Goal: Find contact information: Find contact information

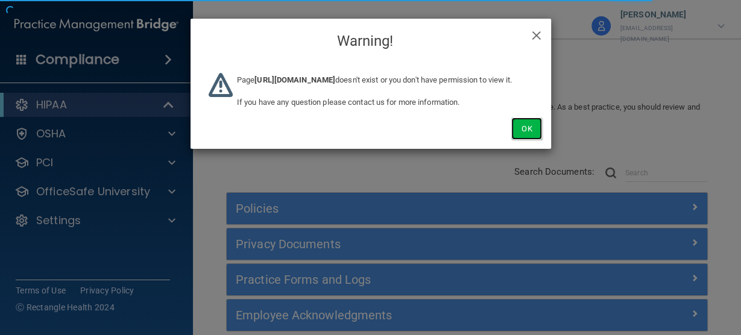
click at [529, 140] on button "Ok" at bounding box center [526, 129] width 30 height 22
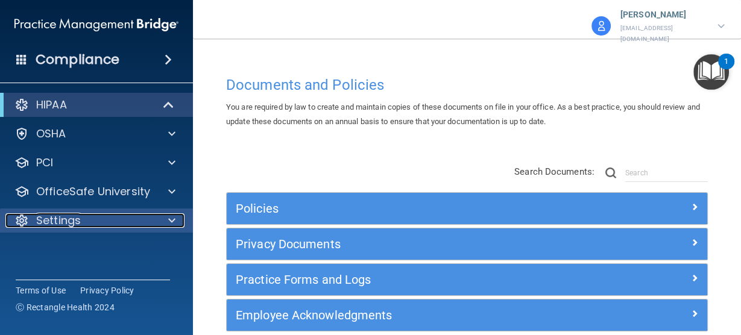
click at [66, 222] on p "Settings" at bounding box center [58, 220] width 45 height 14
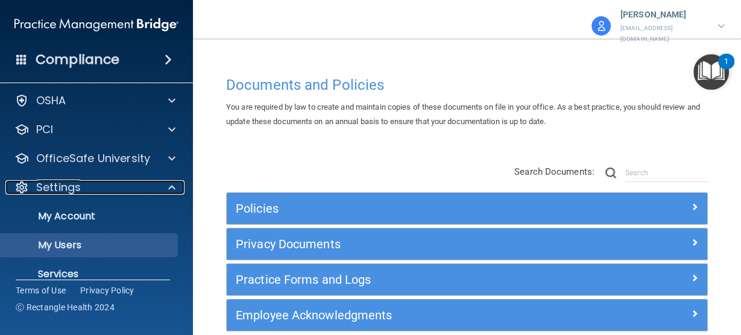
scroll to position [78, 0]
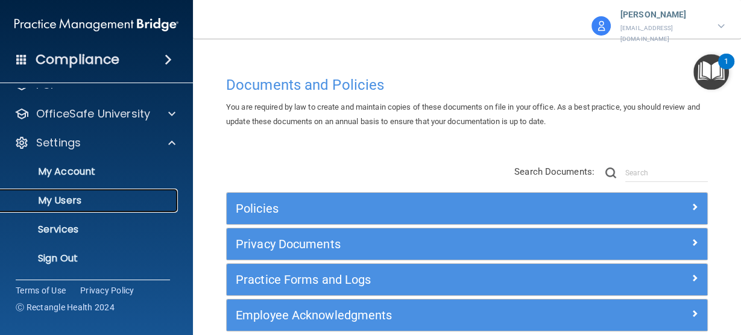
click at [72, 204] on p "My Users" at bounding box center [90, 201] width 165 height 12
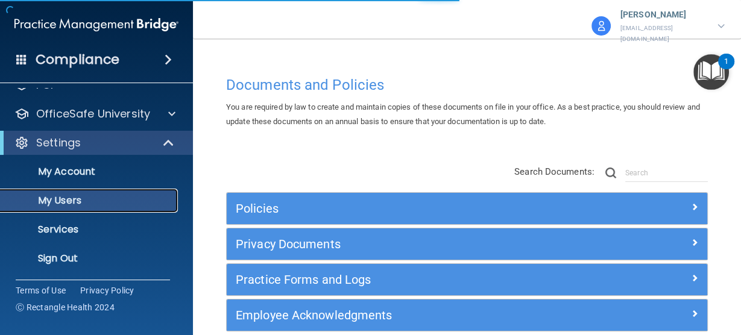
select select "20"
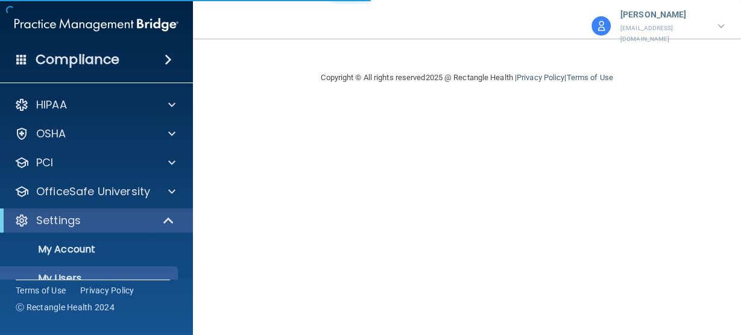
select select "20"
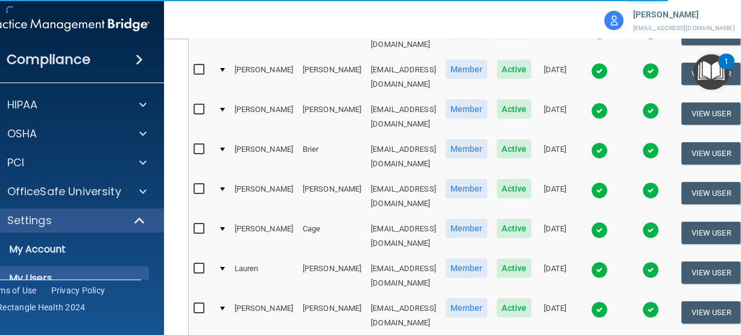
scroll to position [676, 0]
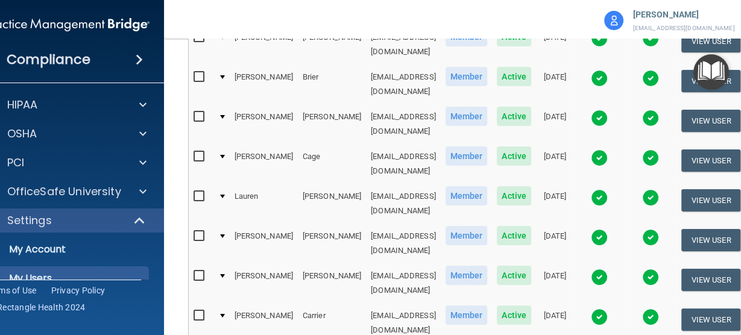
select select "20"
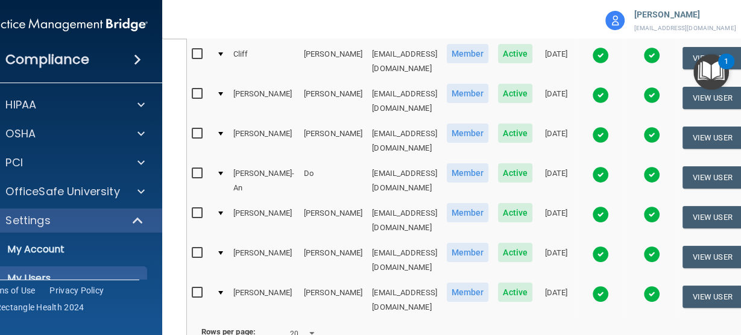
scroll to position [690, 0]
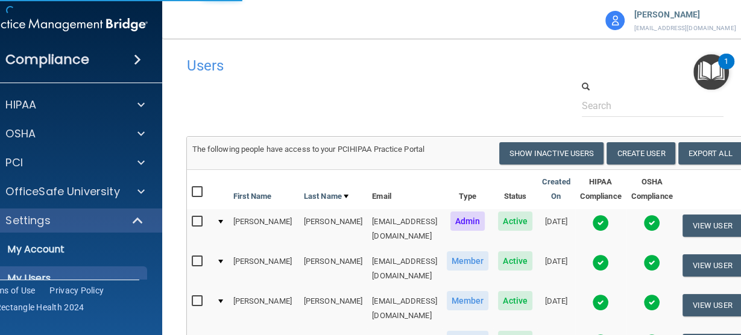
select select "20"
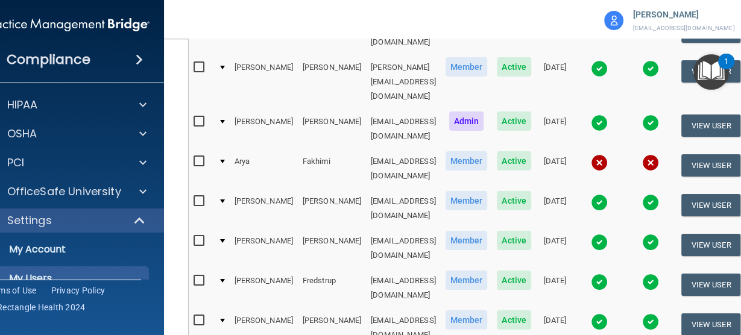
scroll to position [193, 0]
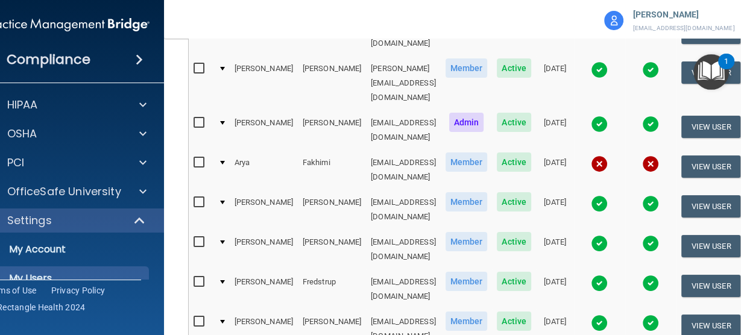
click at [418, 150] on td "afakhimi@imagendentalpartners.com" at bounding box center [403, 170] width 75 height 40
copy td "afakhimi@imagendentalpartners.com"
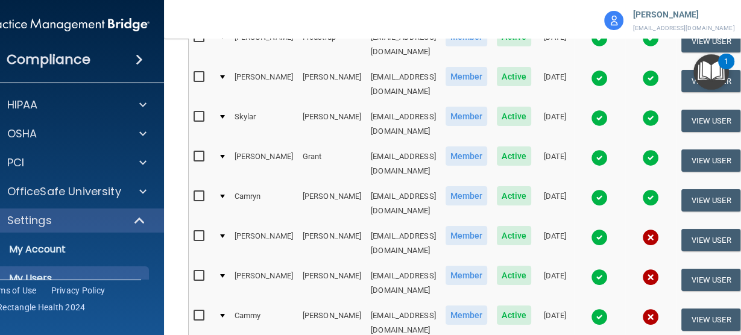
scroll to position [482, 0]
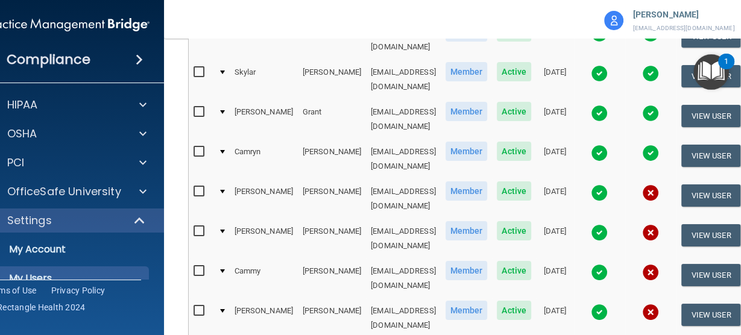
click at [403, 179] on td "lhale@imagendentalpartners.com" at bounding box center [403, 199] width 75 height 40
copy td "lhale@imagendentalpartners.com"
click at [404, 219] on td "mhartman@imagendentalpartners.com" at bounding box center [403, 239] width 75 height 40
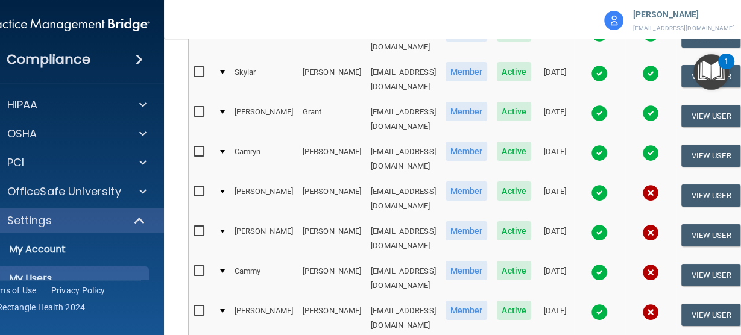
click at [404, 219] on td "mhartman@imagendentalpartners.com" at bounding box center [403, 239] width 75 height 40
copy td "mhartman@imagendentalpartners.com"
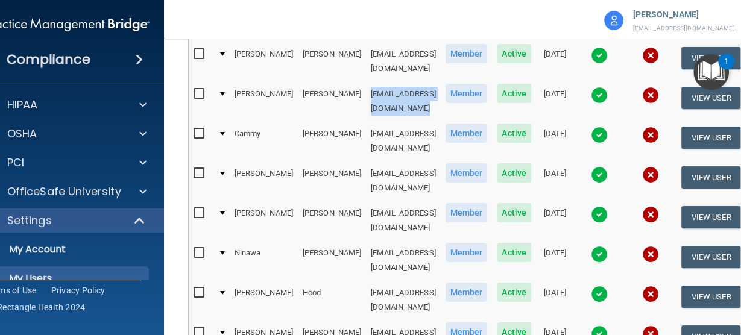
scroll to position [545, 0]
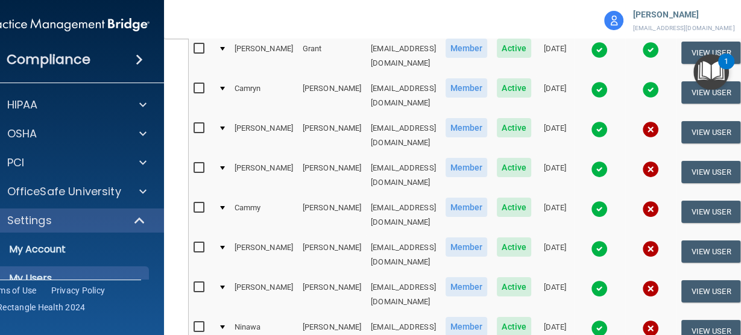
click at [366, 195] on td "charvey@imagendentalpartners.com" at bounding box center [403, 215] width 75 height 40
copy td "charvey@imagendentalpartners.com"
click at [367, 235] on td "jhenderson@imagendentalpartners.com" at bounding box center [403, 255] width 75 height 40
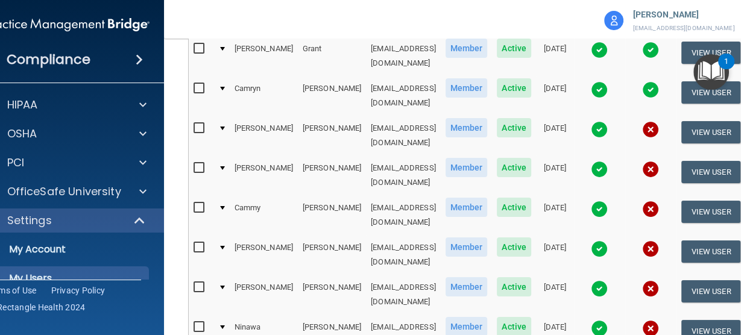
click at [367, 235] on td "jhenderson@imagendentalpartners.com" at bounding box center [403, 255] width 75 height 40
copy td "jhenderson@imagendentalpartners.com"
click at [366, 275] on td "dhenkel@imagendentalpartners.com" at bounding box center [403, 295] width 75 height 40
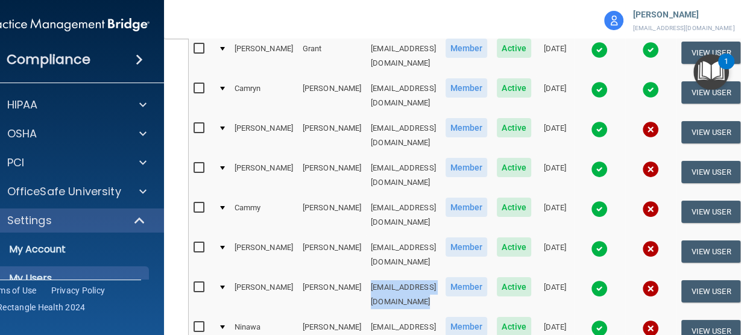
click at [366, 275] on td "dhenkel@imagendentalpartners.com" at bounding box center [403, 295] width 75 height 40
copy td "dhenkel@imagendentalpartners.com"
click at [412, 315] on td "nhirmiz@imagendentalpartners.com" at bounding box center [403, 335] width 75 height 40
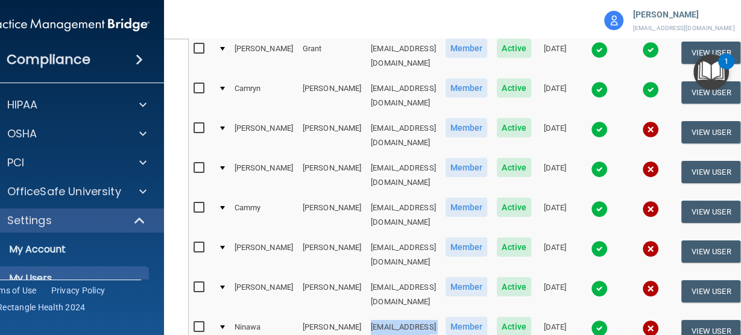
copy td "nhirmiz@imagendentalpartners.com"
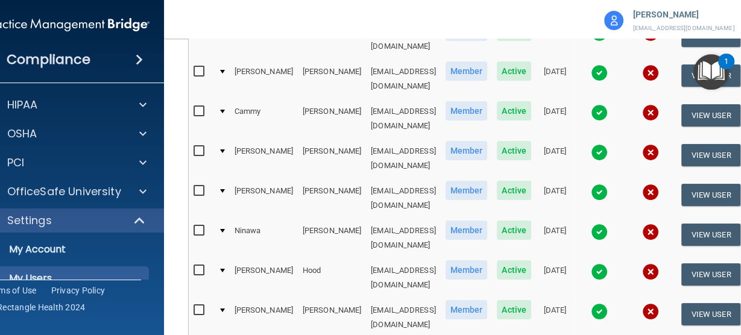
click at [366, 258] on td "mhood@imagendentalpartners.com" at bounding box center [403, 278] width 75 height 40
copy td "mhood@imagendentalpartners.com"
click at [373, 298] on td "shopkins@imagendentalpartners.com" at bounding box center [403, 318] width 75 height 40
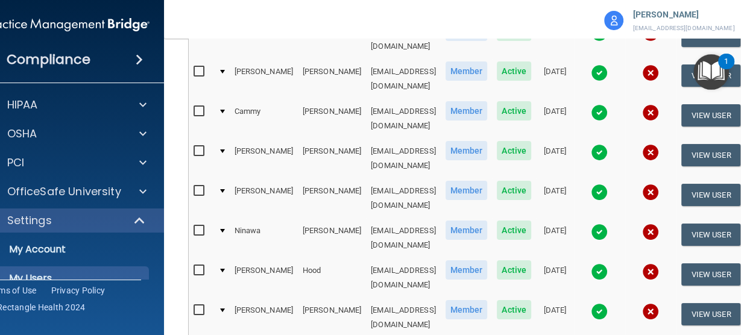
click at [375, 298] on td "shopkins@imagendentalpartners.com" at bounding box center [403, 318] width 75 height 40
copy td "shopkins@imagendentalpartners.com"
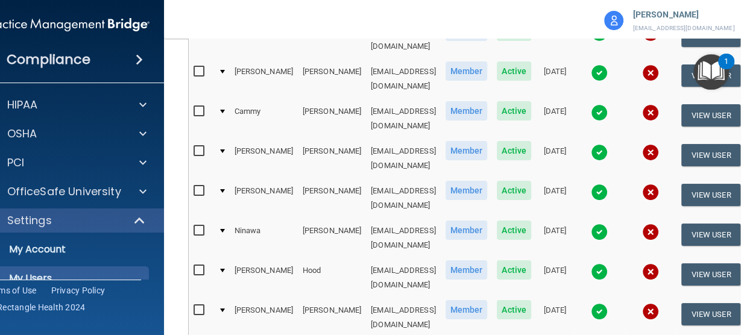
copy td "ahorn@imagendentalpartners.com"
select select "20"
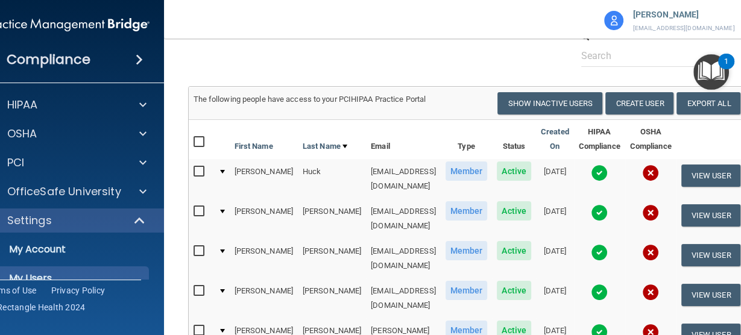
scroll to position [49, 0]
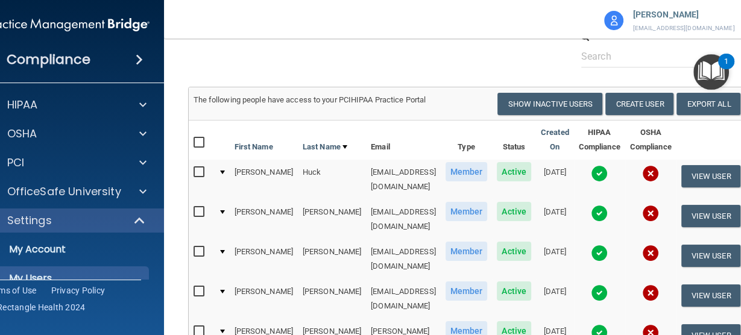
click at [367, 169] on td "nhuck@imagendentalpartners.com" at bounding box center [403, 180] width 75 height 40
click at [368, 169] on td "nhuck@imagendentalpartners.com" at bounding box center [403, 180] width 75 height 40
click at [366, 211] on td "chunt@imagendentalpartners.com" at bounding box center [403, 219] width 75 height 40
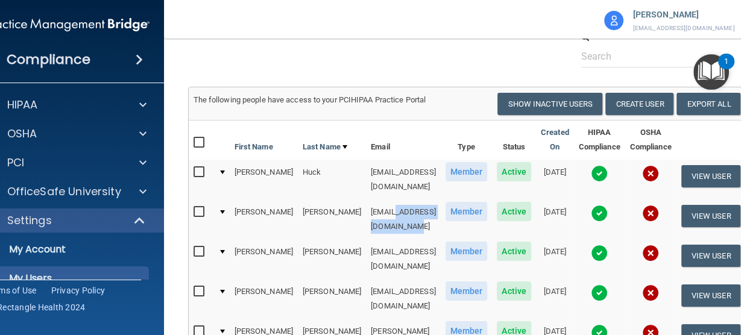
click at [366, 211] on td "chunt@imagendentalpartners.com" at bounding box center [403, 219] width 75 height 40
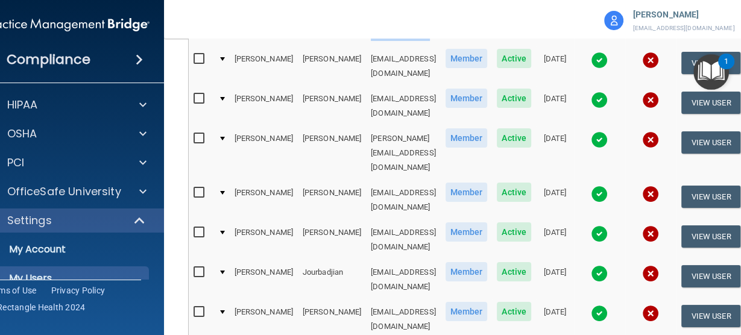
scroll to position [194, 0]
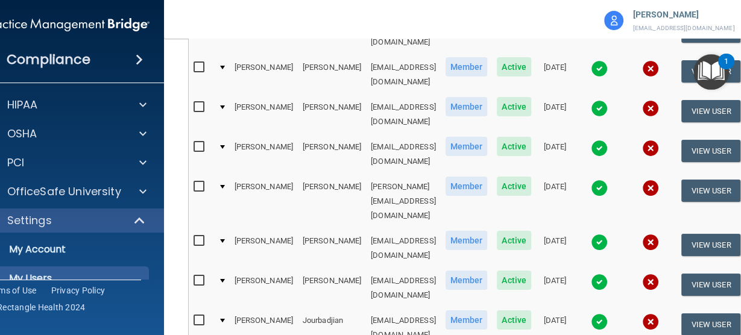
click at [419, 98] on td "rjimenez@imagendentalpartners.com" at bounding box center [403, 115] width 75 height 40
click at [366, 134] on td "tjohnson@imagendentalpartners.com" at bounding box center [403, 154] width 75 height 40
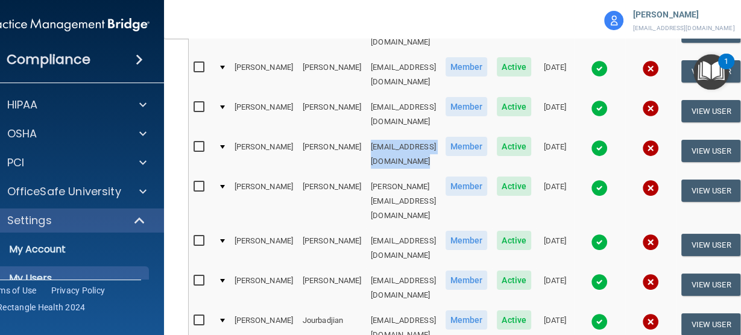
click at [366, 134] on td "tjohnson@imagendentalpartners.com" at bounding box center [403, 154] width 75 height 40
click at [662, 95] on td at bounding box center [650, 115] width 51 height 40
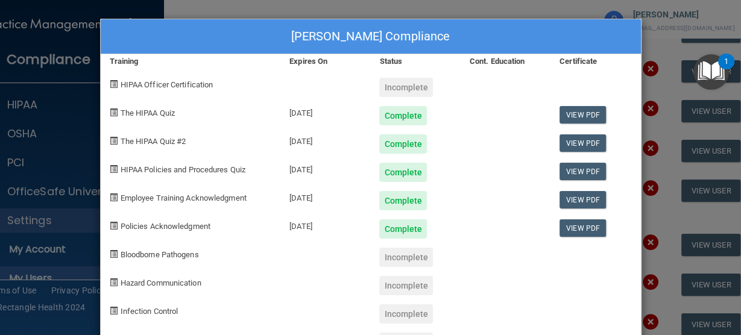
click at [463, 13] on div "Rosa Jimenez's Compliance Training Expires On Status Cont. Education Certificat…" at bounding box center [370, 167] width 741 height 335
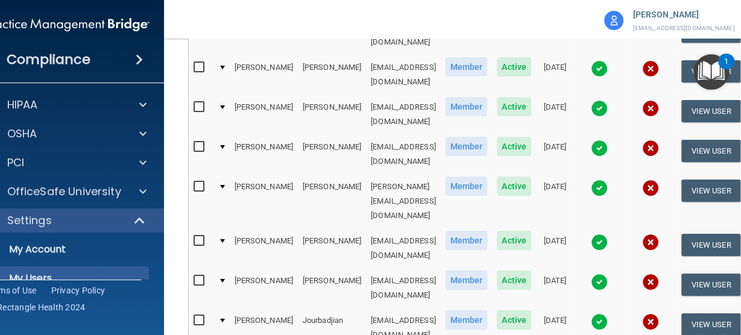
click at [366, 95] on td "rjimenez@imagendentalpartners.com" at bounding box center [403, 115] width 75 height 40
drag, startPoint x: 343, startPoint y: 95, endPoint x: 333, endPoint y: 127, distance: 34.1
click at [366, 134] on td "tjohnson@imagendentalpartners.com" at bounding box center [403, 154] width 75 height 40
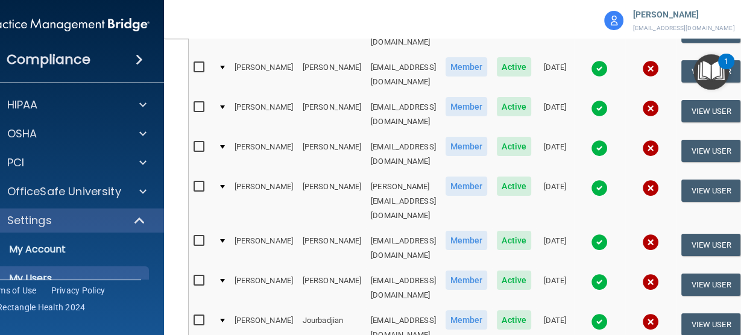
click at [366, 134] on td "tjohnson@imagendentalpartners.com" at bounding box center [403, 154] width 75 height 40
click at [366, 174] on td "alanjohnson@imagendentalpartners.com" at bounding box center [403, 201] width 75 height 54
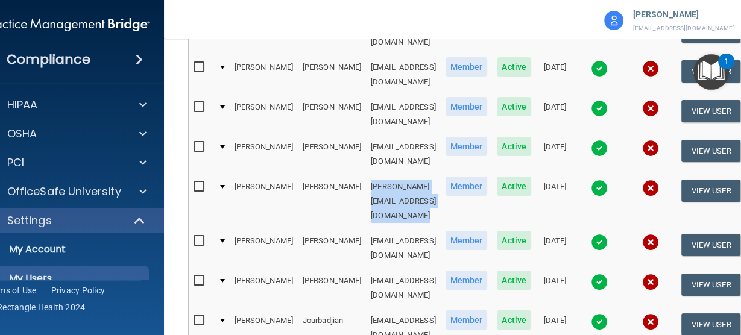
scroll to position [339, 0]
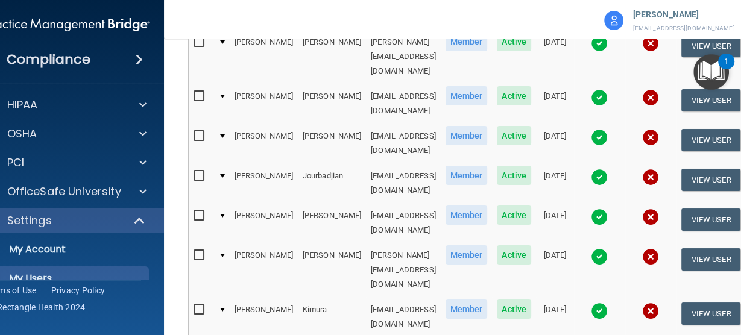
click at [340, 24] on nav "Toggle navigation Michelle Ameen 2mameen@imagendentalpartners.com Imagen Dental…" at bounding box center [467, 19] width 606 height 39
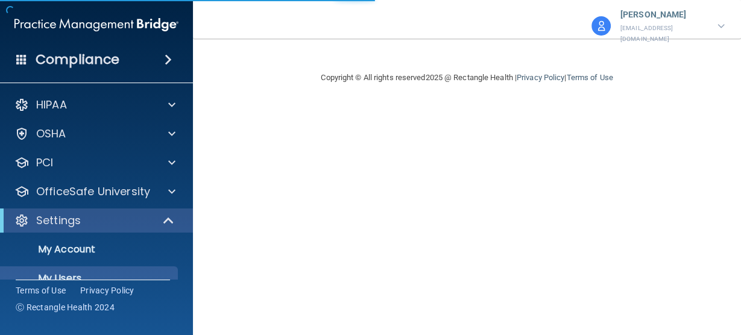
select select "20"
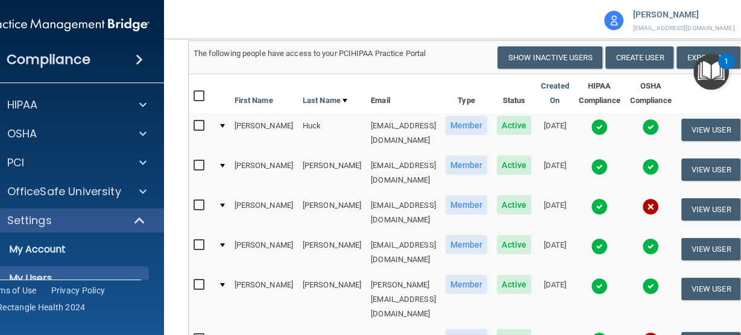
scroll to position [96, 0]
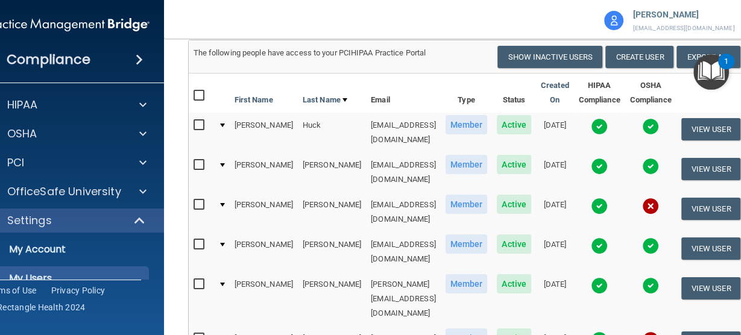
click at [366, 192] on td "[EMAIL_ADDRESS][DOMAIN_NAME]" at bounding box center [403, 212] width 75 height 40
copy td "[EMAIL_ADDRESS][DOMAIN_NAME]"
click at [659, 198] on img at bounding box center [650, 206] width 17 height 17
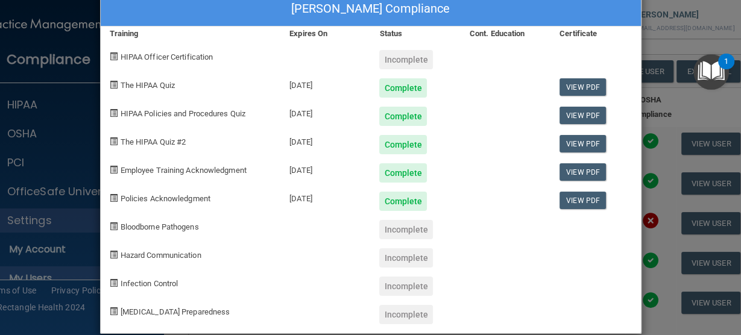
scroll to position [43, 0]
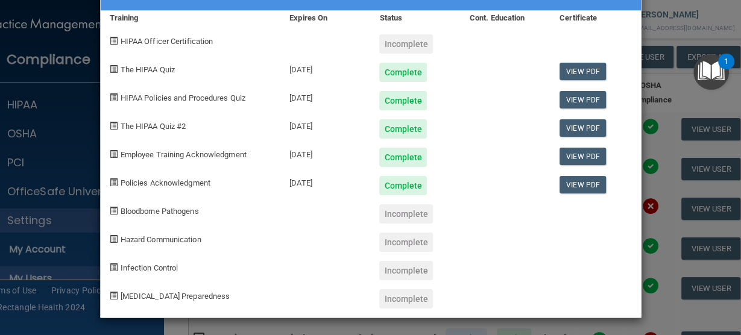
click at [312, 326] on div "Rosa Jimenez's Compliance Training Expires On Status Cont. Education Certificat…" at bounding box center [370, 167] width 741 height 335
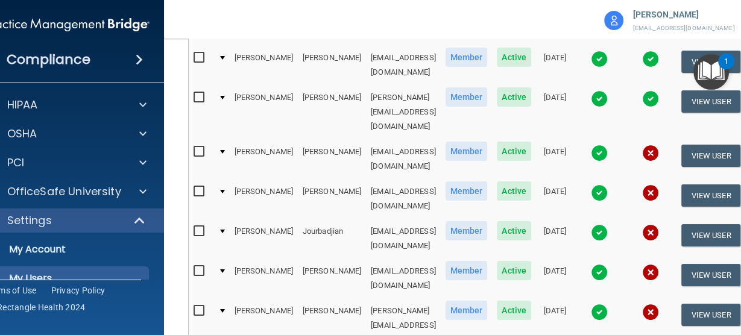
scroll to position [337, 0]
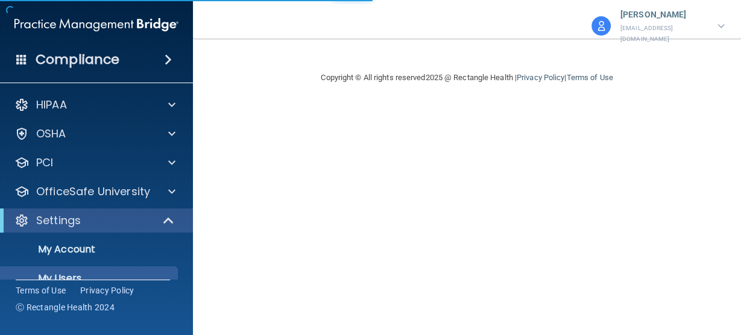
select select "20"
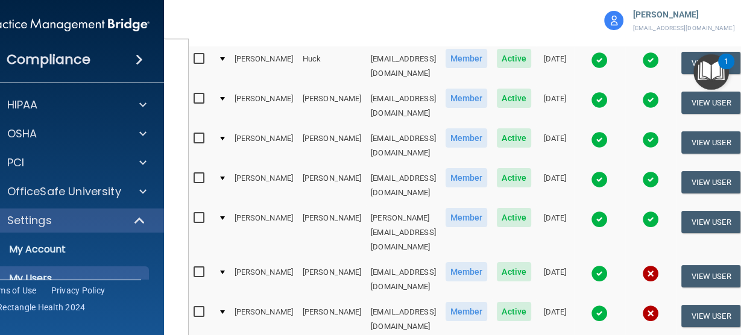
scroll to position [241, 0]
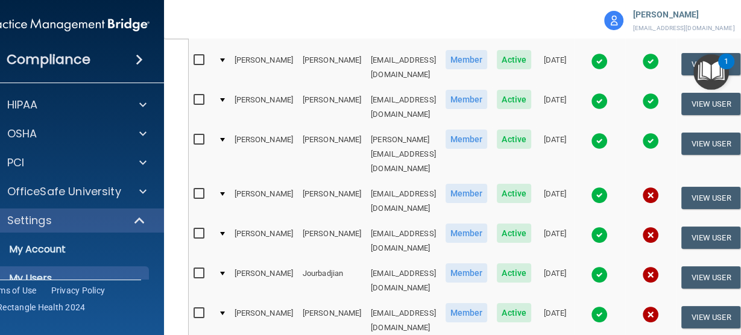
drag, startPoint x: 354, startPoint y: 152, endPoint x: 349, endPoint y: 146, distance: 8.6
click at [366, 181] on td "[EMAIL_ADDRESS][DOMAIN_NAME]" at bounding box center [403, 201] width 75 height 40
click at [366, 181] on td "jjones@imagendentalpartners.com" at bounding box center [403, 201] width 75 height 40
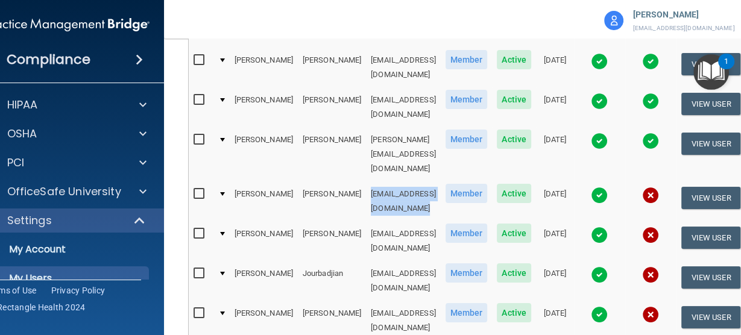
copy td "jjones@imagendentalpartners.com"
click at [393, 221] on td "ajones@imagendentalpartners.com" at bounding box center [403, 241] width 75 height 40
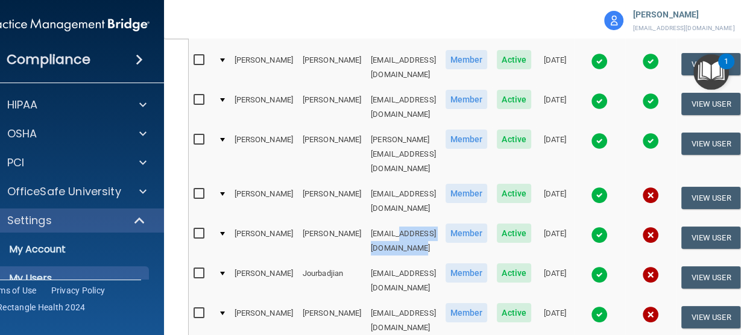
click at [393, 221] on td "ajones@imagendentalpartners.com" at bounding box center [403, 241] width 75 height 40
copy td "ajones@imagendentalpartners.com"
click at [366, 261] on td "njourbadjian@imagendentalpartners.com" at bounding box center [403, 281] width 75 height 40
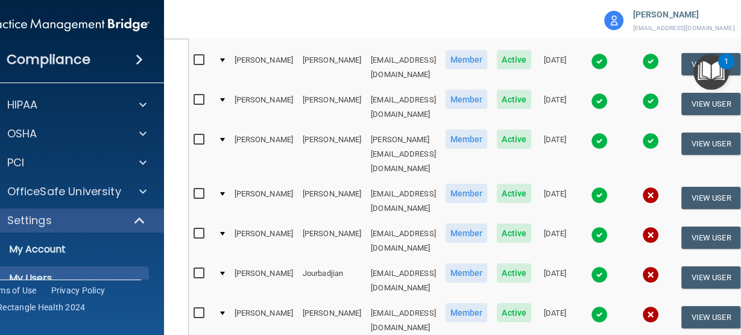
click at [366, 261] on td "njourbadjian@imagendentalpartners.com" at bounding box center [403, 281] width 75 height 40
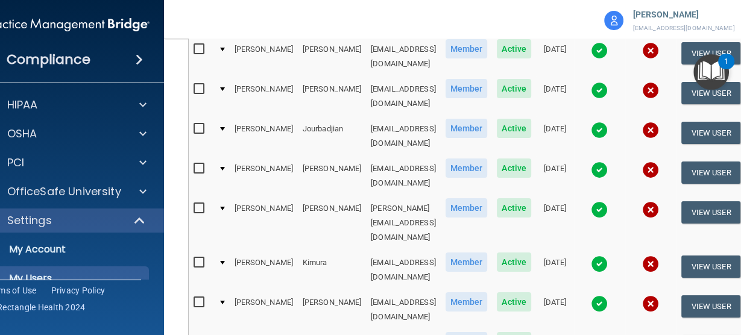
click at [366, 156] on td "mkacy@imagendentalpartners.com" at bounding box center [403, 176] width 75 height 40
copy td "mkacy@imagendentalpartners.com"
click at [415, 196] on td "akieffer@imagendentalpartners.com" at bounding box center [403, 223] width 75 height 54
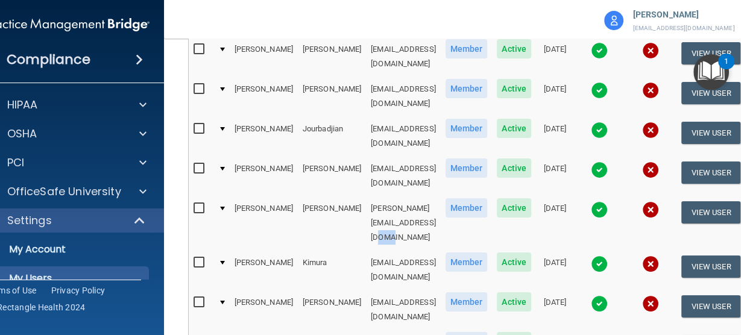
click at [415, 196] on td "akieffer@imagendentalpartners.com" at bounding box center [403, 223] width 75 height 54
copy td "akieffer@imagendentalpartners.com"
click at [366, 250] on td "lkimura@imagendentalpartners.com" at bounding box center [403, 270] width 75 height 40
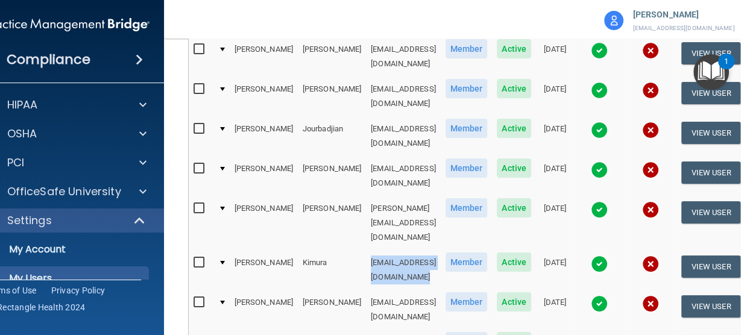
click at [366, 250] on td "lkimura@imagendentalpartners.com" at bounding box center [403, 270] width 75 height 40
copy td "lkimura@imagendentalpartners.com"
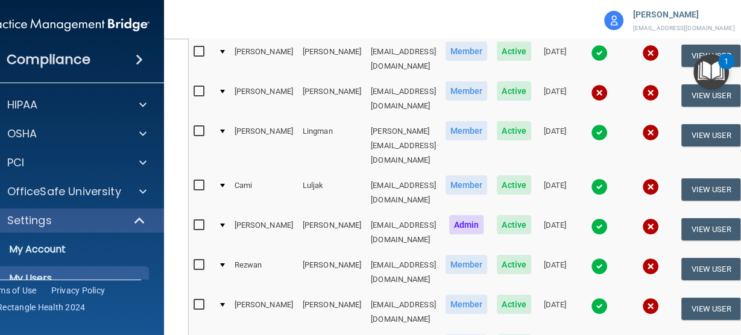
scroll to position [483, 0]
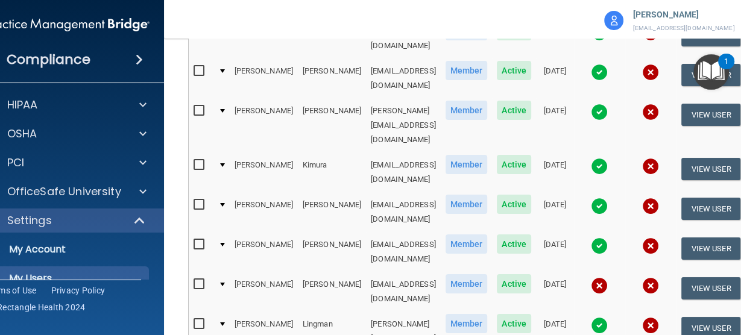
click at [366, 192] on td "jlachner@imagendentalpartners.com" at bounding box center [403, 212] width 75 height 40
copy td "jlachner@imagendentalpartners.com"
click at [378, 232] on td "jlaferriere@imagendentalpartners.com" at bounding box center [403, 252] width 75 height 40
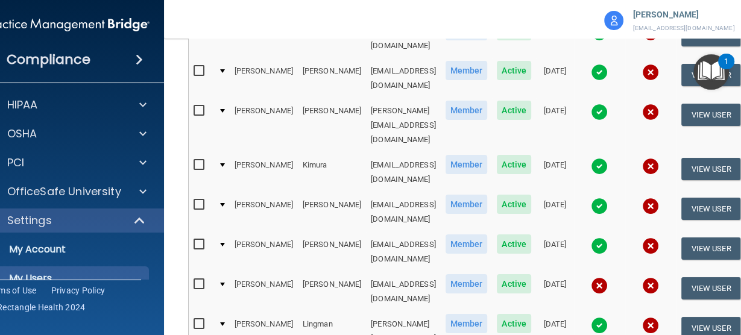
click at [377, 232] on td "jlaferriere@imagendentalpartners.com" at bounding box center [403, 252] width 75 height 40
copy td "jlaferriere@imagendentalpartners.com"
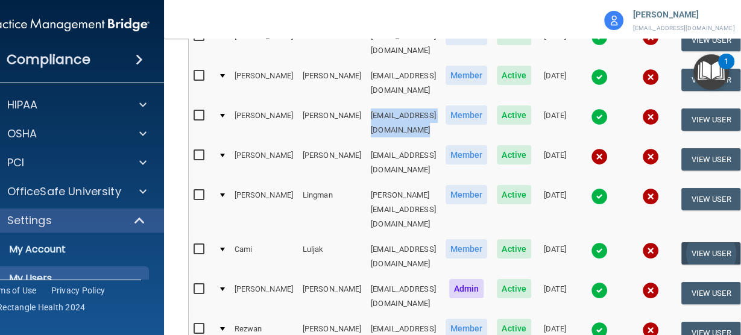
scroll to position [532, 0]
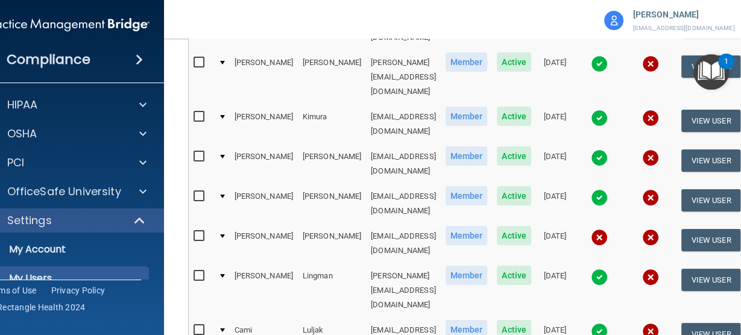
click at [366, 224] on td "mlasky@imagendentalpartners.com" at bounding box center [403, 244] width 75 height 40
copy td "mlasky@imagendentalpartners.com"
click at [366, 263] on td "clingman@imagendentalpartners.com" at bounding box center [403, 290] width 75 height 54
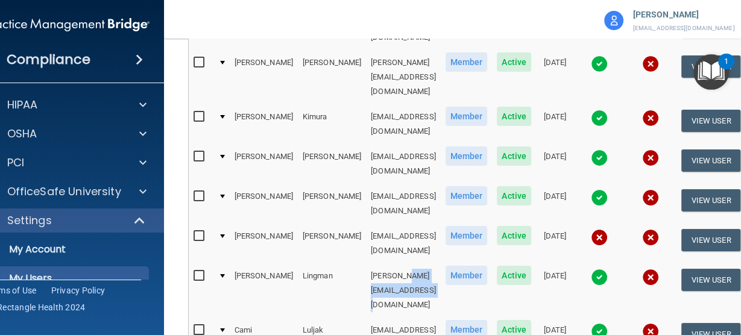
click at [366, 263] on td "clingman@imagendentalpartners.com" at bounding box center [403, 290] width 75 height 54
copy td "clingman@imagendentalpartners.com"
click at [381, 318] on td "cluljak@imagendentalpartners.com" at bounding box center [403, 338] width 75 height 40
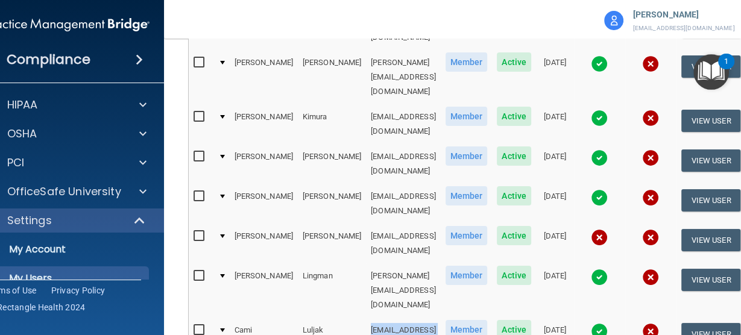
click at [381, 318] on td "cluljak@imagendentalpartners.com" at bounding box center [403, 338] width 75 height 40
copy td "cluljak@imagendentalpartners.com"
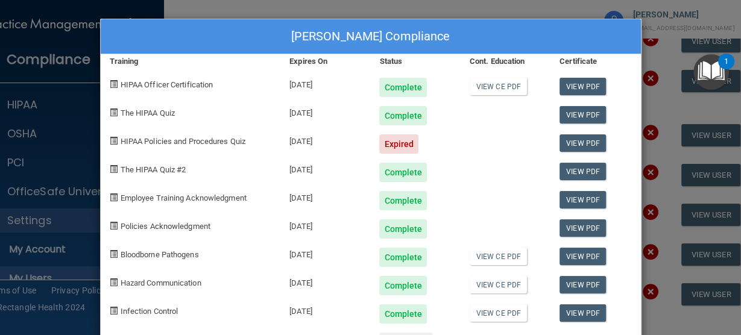
scroll to position [43, 0]
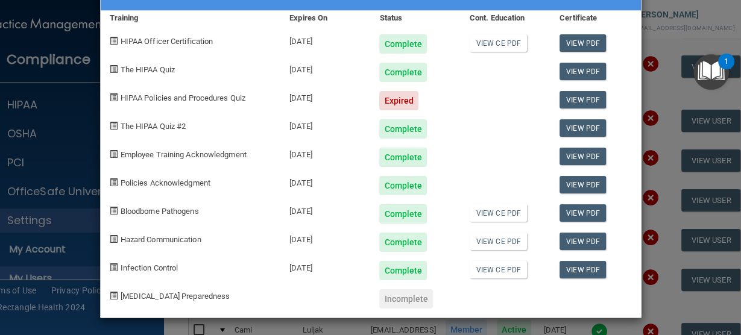
click at [658, 222] on div "Suzanne Maldonado's Compliance Training Expires On Status Cont. Education Certi…" at bounding box center [370, 167] width 741 height 335
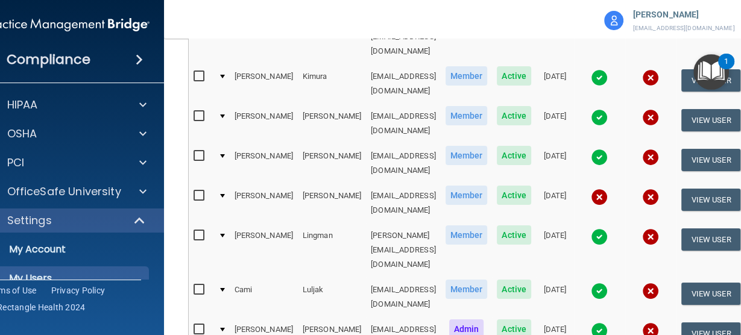
scroll to position [628, 0]
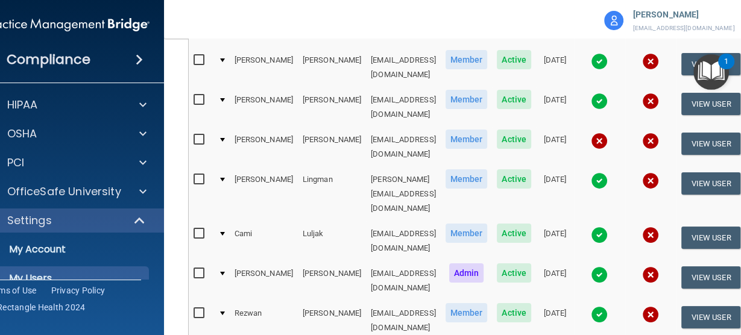
select select "20"
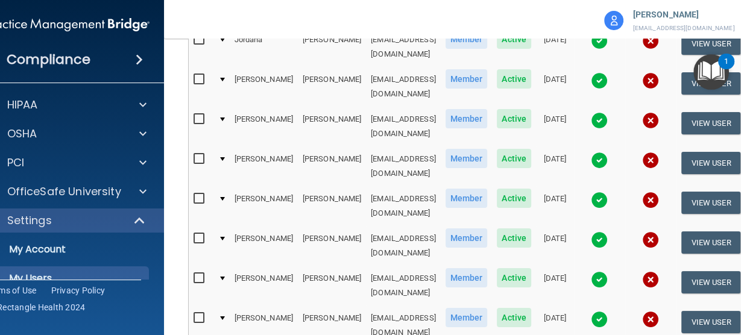
scroll to position [146, 0]
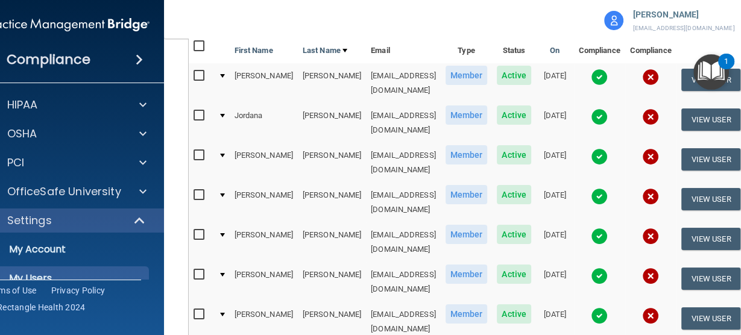
click at [366, 77] on td "smcculloch@imagendentalpartners.com" at bounding box center [403, 83] width 75 height 40
click at [366, 78] on td "smcculloch@imagendentalpartners.com" at bounding box center [403, 83] width 75 height 40
click at [366, 116] on td "jmcgee@imagendentalpartners.com" at bounding box center [403, 123] width 75 height 40
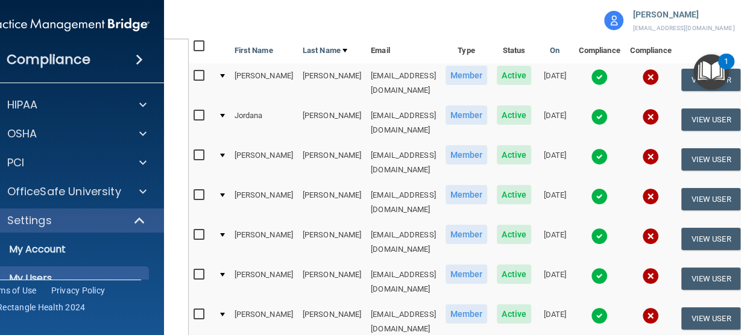
click at [366, 115] on td "jmcgee@imagendentalpartners.com" at bounding box center [403, 123] width 75 height 40
click at [366, 114] on td "jmcgee@imagendentalpartners.com" at bounding box center [403, 123] width 75 height 40
click at [367, 143] on td "kmcmillen@imagendentalpartners.com" at bounding box center [403, 163] width 75 height 40
click at [368, 143] on td "kmcmillen@imagendentalpartners.com" at bounding box center [403, 163] width 75 height 40
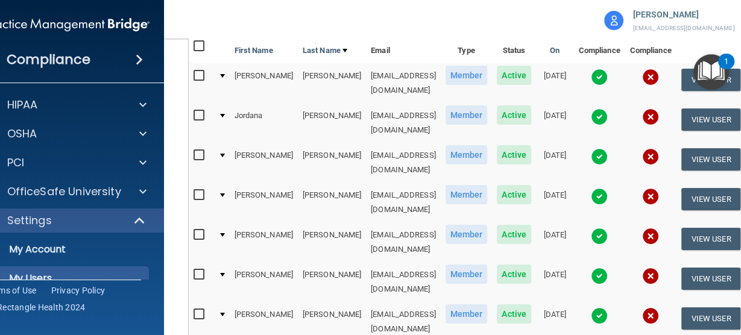
click at [369, 143] on td "kmcmillen@imagendentalpartners.com" at bounding box center [403, 163] width 75 height 40
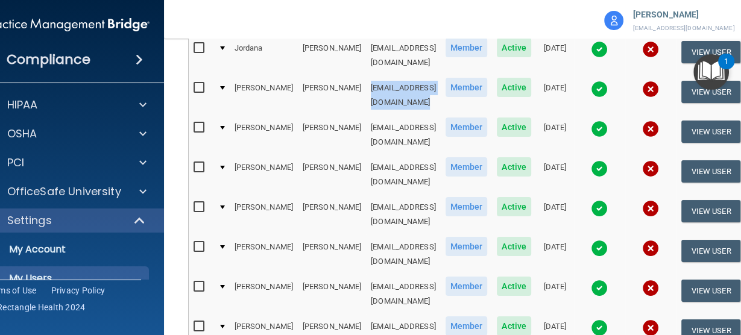
scroll to position [125, 0]
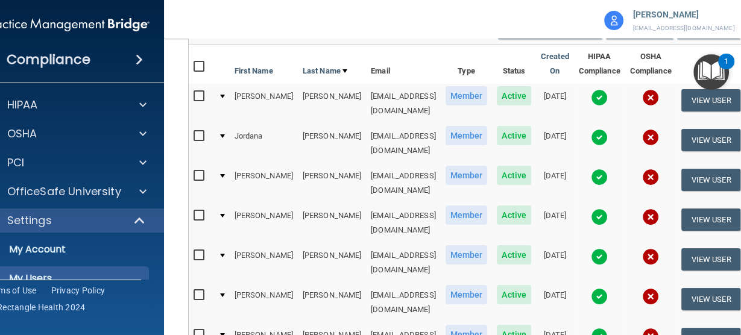
click at [415, 203] on td "tmichaud@imagendentalpartners.com" at bounding box center [403, 223] width 75 height 40
click at [415, 243] on td "wmillar@imagendentalpartners.com" at bounding box center [403, 263] width 75 height 40
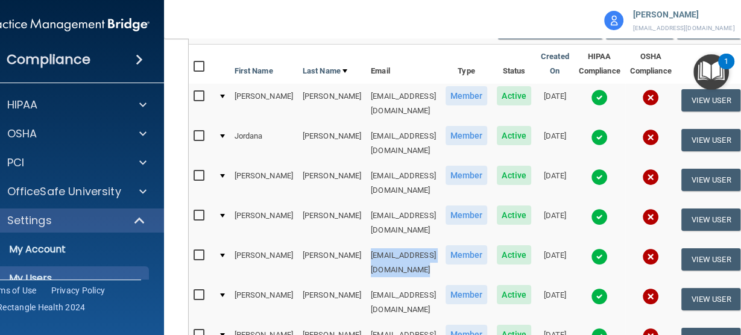
click at [415, 243] on td "wmillar@imagendentalpartners.com" at bounding box center [403, 263] width 75 height 40
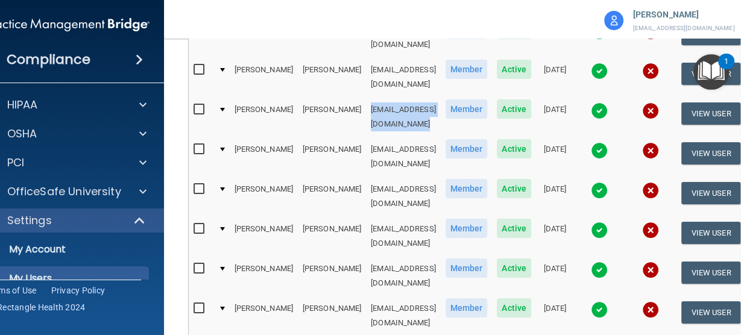
scroll to position [270, 0]
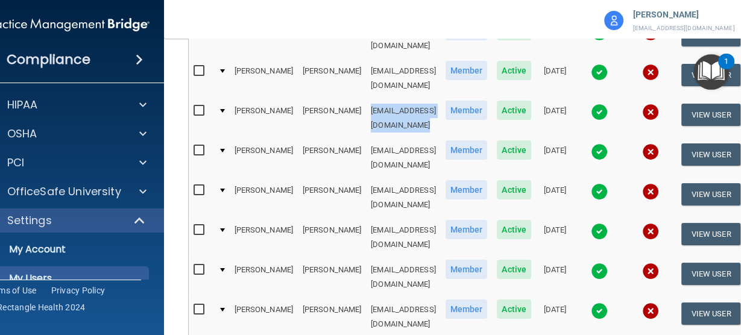
click at [366, 138] on td "jmontgomery@imagendentalpartners.com" at bounding box center [403, 158] width 75 height 40
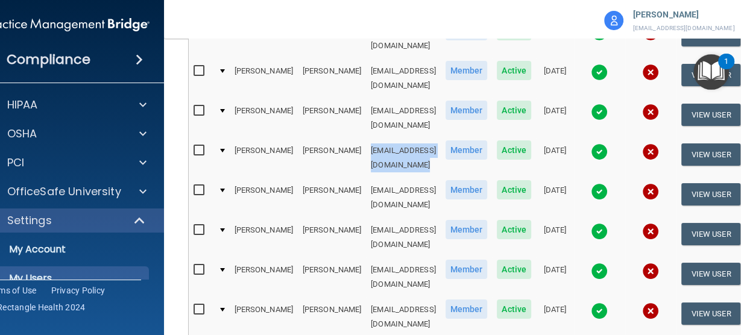
click at [366, 138] on td "jmontgomery@imagendentalpartners.com" at bounding box center [403, 158] width 75 height 40
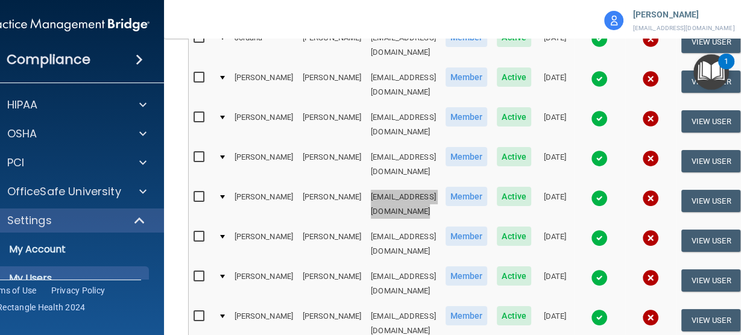
scroll to position [222, 0]
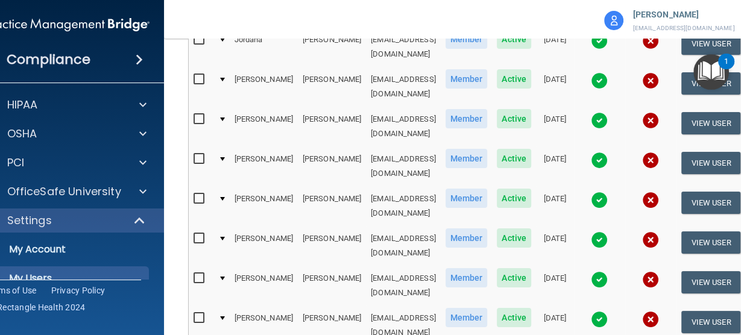
click at [366, 226] on td "pmoreno@imagendentalpartners.com" at bounding box center [403, 246] width 75 height 40
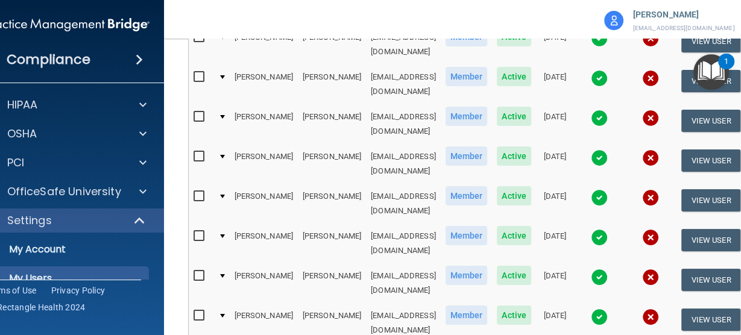
scroll to position [366, 0]
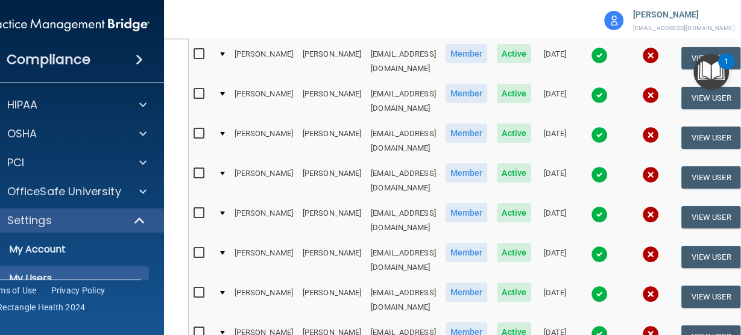
drag, startPoint x: 366, startPoint y: 99, endPoint x: 366, endPoint y: 85, distance: 14.5
click at [366, 121] on td "amorgan@imagendentalpartners.com" at bounding box center [403, 141] width 75 height 40
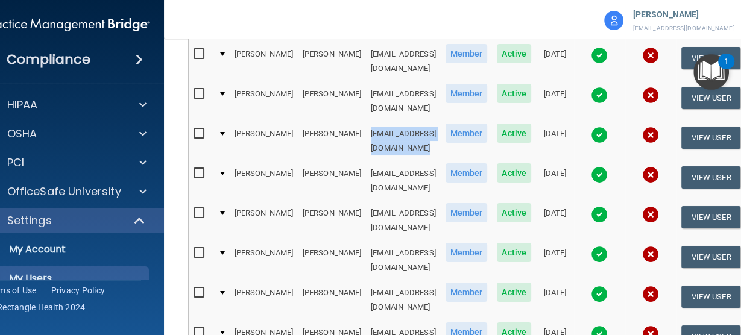
click at [366, 121] on td "amorgan@imagendentalpartners.com" at bounding box center [403, 141] width 75 height 40
click at [397, 161] on td "emorgan@imagendentalpartners.com" at bounding box center [403, 181] width 75 height 40
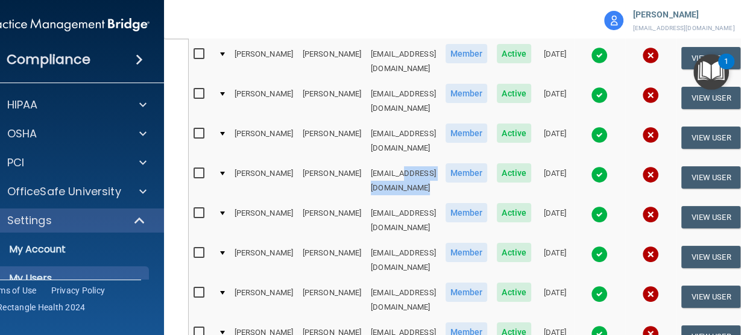
click at [397, 161] on td "emorgan@imagendentalpartners.com" at bounding box center [403, 181] width 75 height 40
click at [383, 201] on td "tmorris@imagendentalpartners.com" at bounding box center [403, 221] width 75 height 40
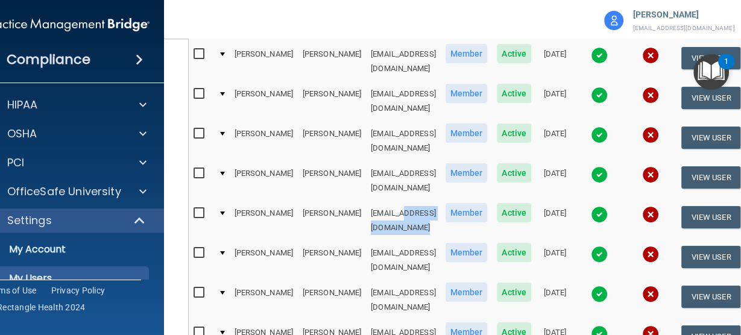
click at [383, 201] on td "tmorris@imagendentalpartners.com" at bounding box center [403, 221] width 75 height 40
click at [394, 240] on td "smorrisette@imagendentalpartners.com" at bounding box center [403, 260] width 75 height 40
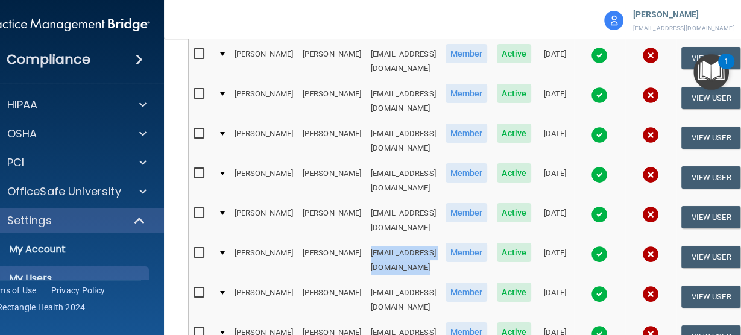
click at [394, 240] on td "smorrisette@imagendentalpartners.com" at bounding box center [403, 260] width 75 height 40
click at [659, 246] on img at bounding box center [650, 254] width 17 height 17
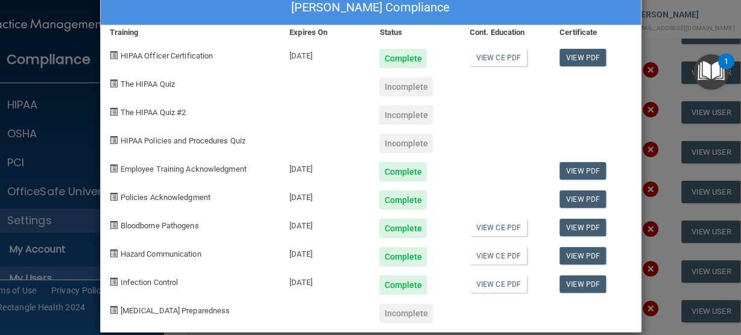
scroll to position [43, 0]
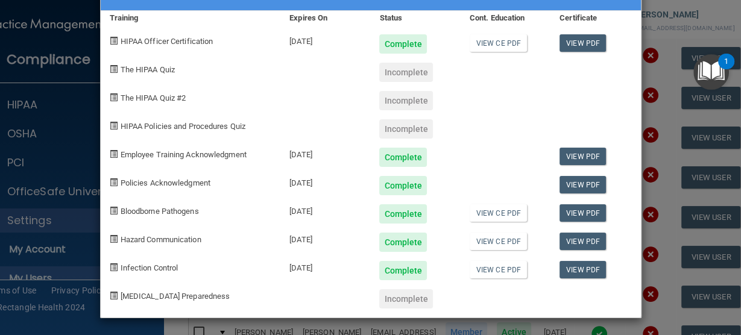
click at [371, 320] on div "Shannon Morrisette's Compliance Training Expires On Status Cont. Education Cert…" at bounding box center [370, 167] width 741 height 335
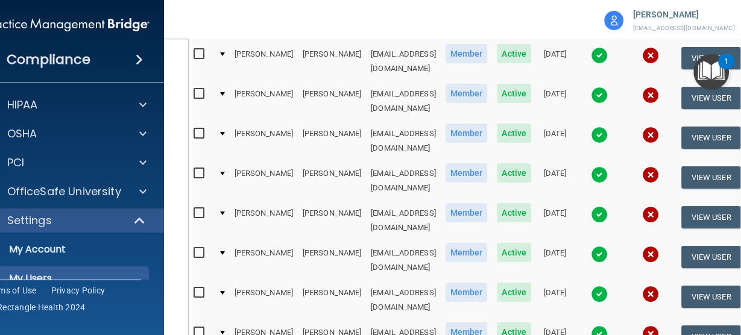
click at [366, 280] on td "pmoturi@imagendentalpartners.com" at bounding box center [403, 300] width 75 height 40
click at [404, 320] on td "rmyers@imagendentalpartners.com" at bounding box center [403, 340] width 75 height 40
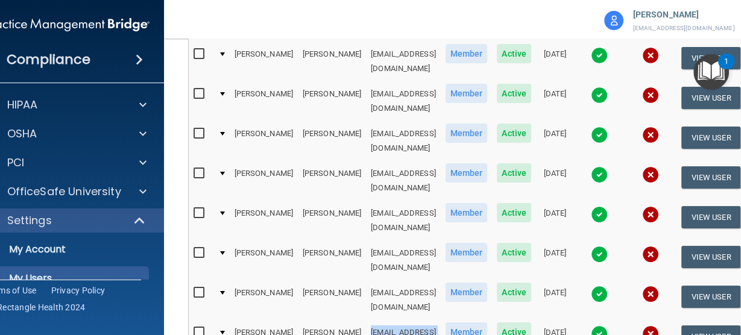
click at [404, 320] on td "rmyers@imagendentalpartners.com" at bounding box center [403, 340] width 75 height 40
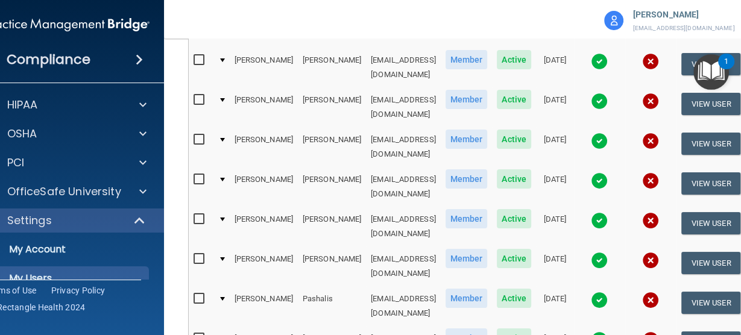
click at [366, 167] on td "mnichols@imagendentalpartners.com" at bounding box center [403, 187] width 75 height 40
click at [659, 172] on img at bounding box center [650, 180] width 17 height 17
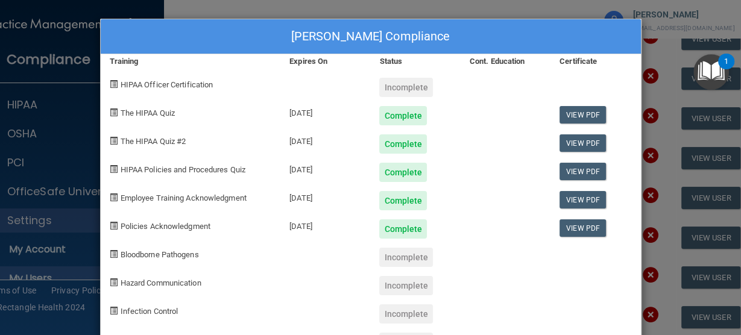
click at [654, 186] on div "Melanie Nichols's Compliance Training Expires On Status Cont. Education Certifi…" at bounding box center [370, 167] width 741 height 335
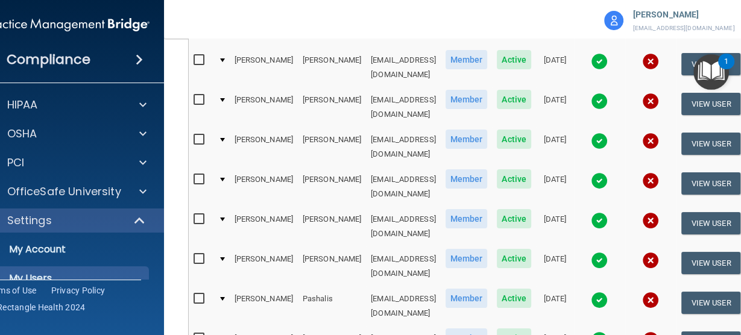
click at [380, 207] on td "hoshea@imagendentalpartners.com" at bounding box center [403, 227] width 75 height 40
click at [395, 246] on td "mbradley@imagendentalpartners.com" at bounding box center [403, 266] width 75 height 40
click at [394, 246] on td "mbradley@imagendentalpartners.com" at bounding box center [403, 266] width 75 height 40
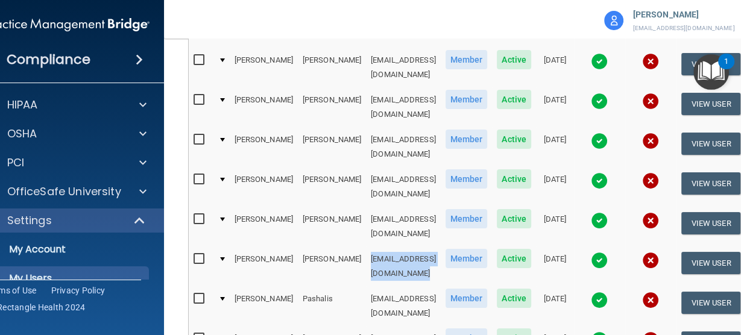
click at [394, 246] on td "mbradley@imagendentalpartners.com" at bounding box center [403, 266] width 75 height 40
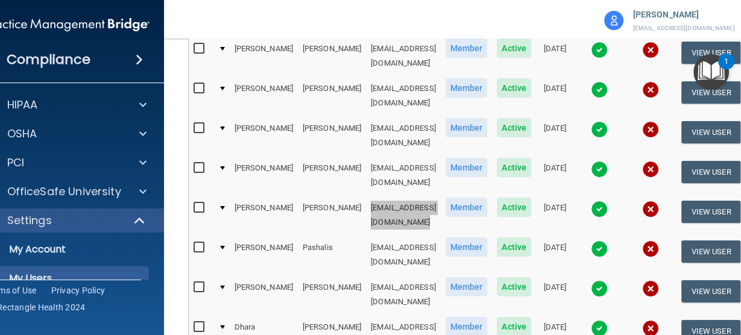
scroll to position [607, 0]
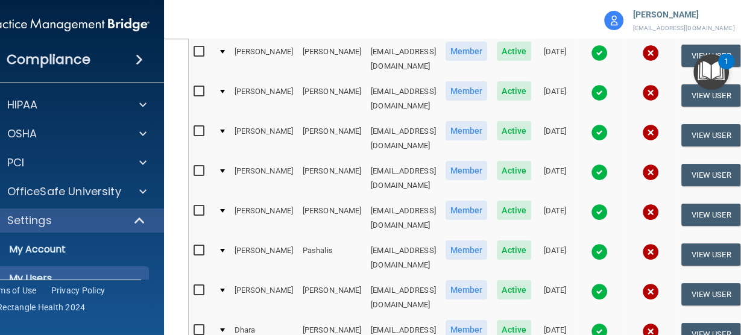
click at [366, 238] on td "cpashalis@imagendentalpartners.com" at bounding box center [403, 258] width 75 height 40
click at [383, 278] on td "vpate@imagendentalpartners.com" at bounding box center [403, 298] width 75 height 40
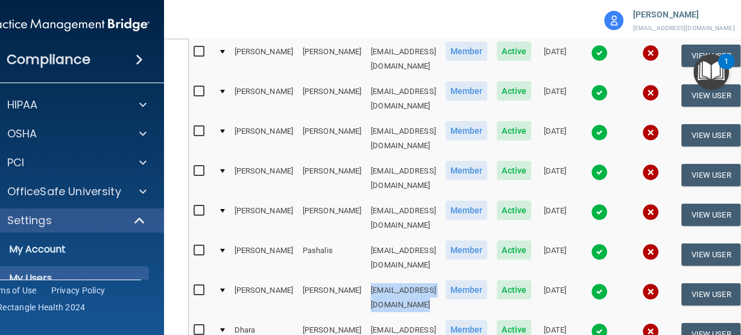
click at [383, 278] on td "vpate@imagendentalpartners.com" at bounding box center [403, 298] width 75 height 40
click at [392, 318] on td "dpatel@imagendentalpartners.com" at bounding box center [403, 338] width 75 height 40
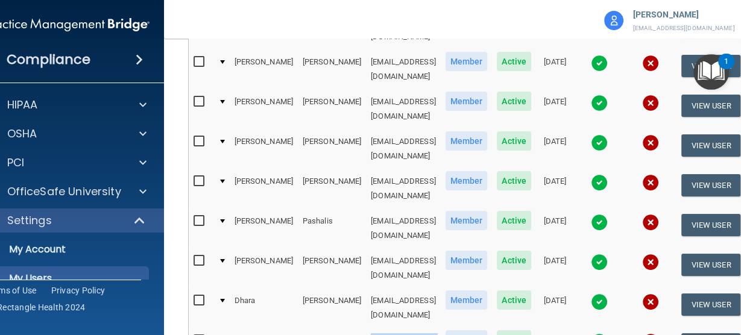
scroll to position [704, 0]
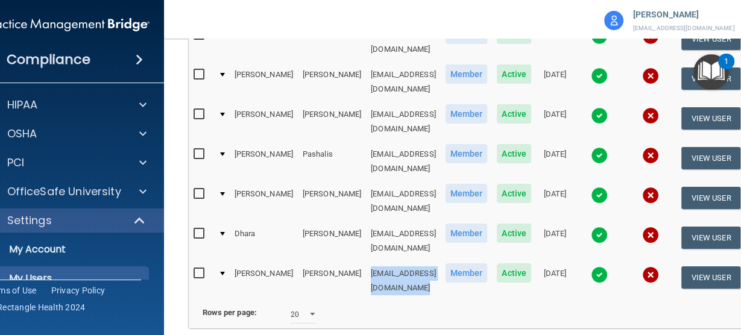
select select "20"
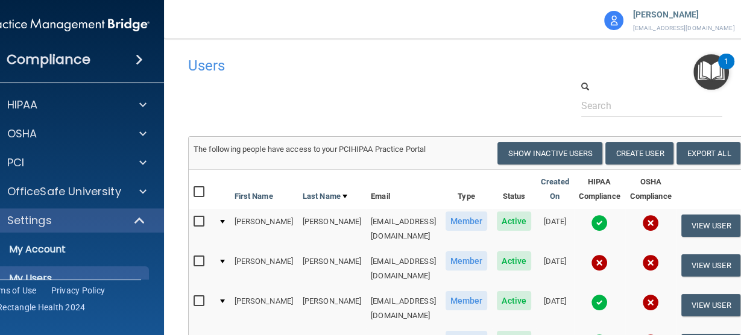
click at [394, 225] on td "kpedersen@imagendentalpartners.com" at bounding box center [403, 229] width 75 height 40
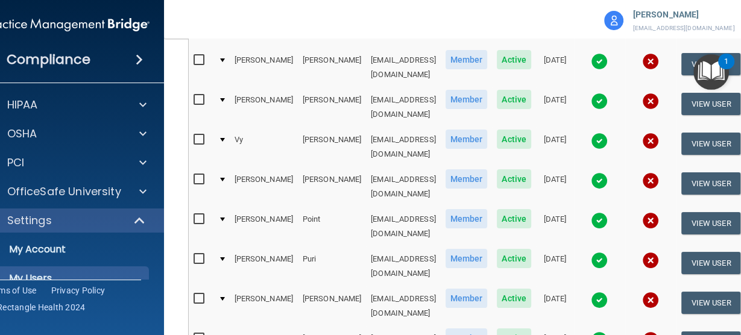
scroll to position [145, 0]
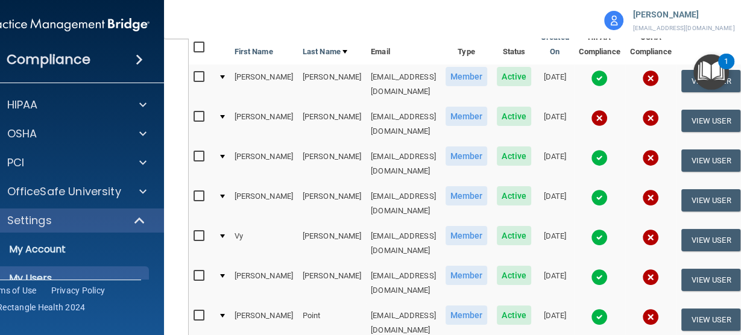
click at [392, 111] on td "dperrin@imagendentalpartners.com" at bounding box center [403, 124] width 75 height 40
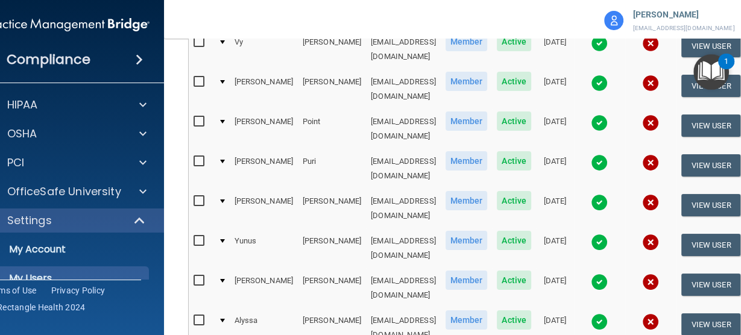
scroll to position [194, 0]
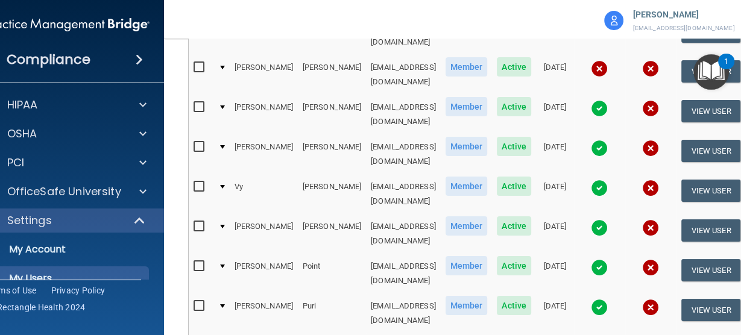
click at [406, 95] on td "jperry@imagendentalpartners.com" at bounding box center [403, 115] width 75 height 40
click at [366, 134] on td "tpham@imagendentalpartners.com" at bounding box center [403, 154] width 75 height 40
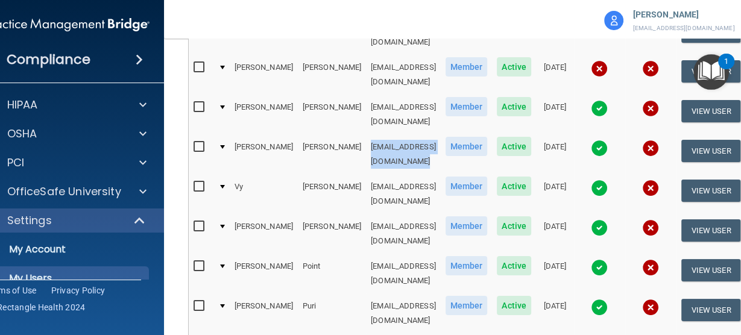
click at [366, 134] on td "tpham@imagendentalpartners.com" at bounding box center [403, 154] width 75 height 40
click at [659, 140] on img at bounding box center [650, 148] width 17 height 17
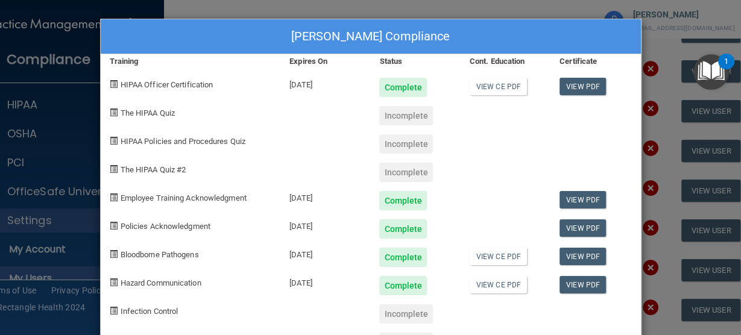
click at [431, 11] on div "Tuan Pham's Compliance Training Expires On Status Cont. Education Certificate H…" at bounding box center [370, 167] width 741 height 335
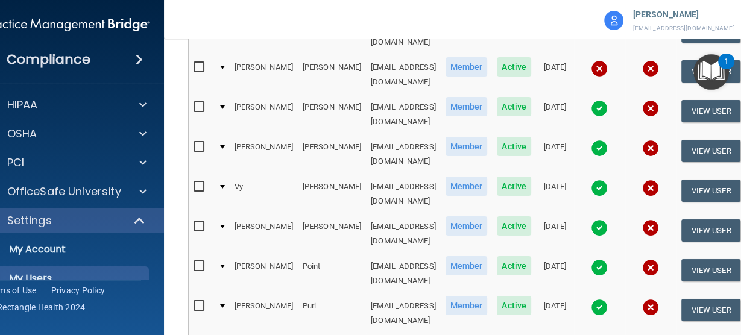
click at [366, 214] on td "apoe@imagendentalpartners.com" at bounding box center [403, 234] width 75 height 40
click at [659, 219] on img at bounding box center [650, 227] width 17 height 17
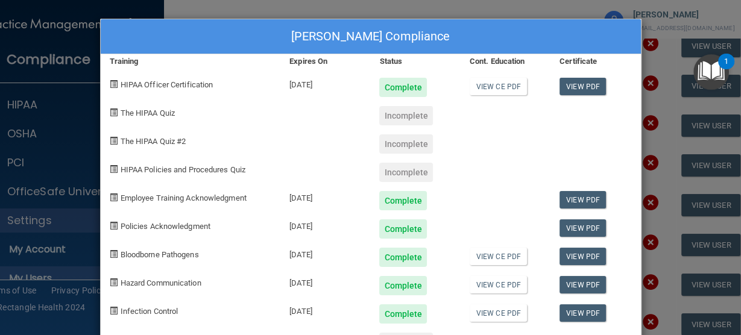
click at [654, 180] on div "Amanda M. Poe's Compliance Training Expires On Status Cont. Education Certifica…" at bounding box center [370, 167] width 741 height 335
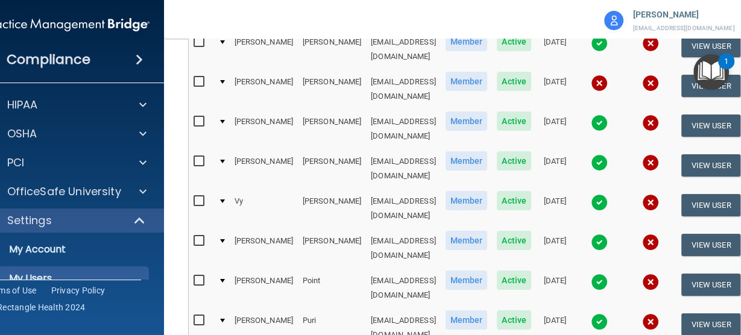
click at [378, 268] on td "dpoint@imagendentalpartners.com" at bounding box center [403, 288] width 75 height 40
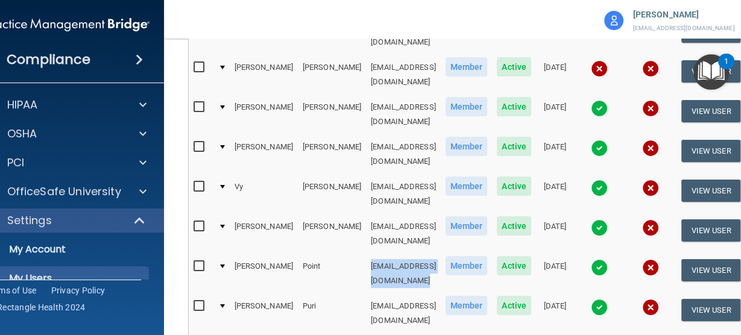
click at [378, 254] on td "dpoint@imagendentalpartners.com" at bounding box center [403, 274] width 75 height 40
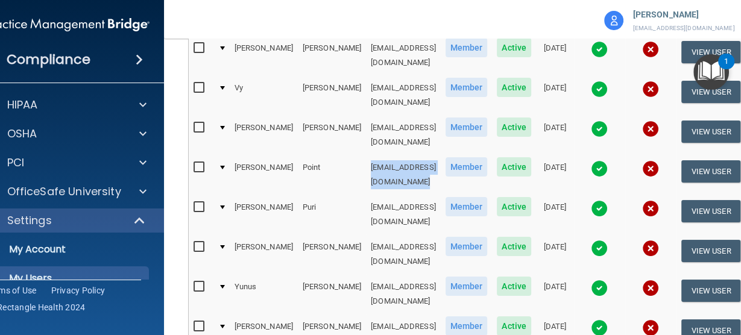
scroll to position [339, 0]
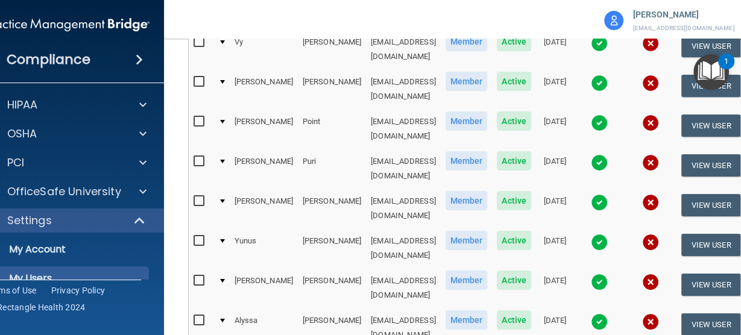
click at [401, 149] on td "spuri@imagendentalpartners.com" at bounding box center [403, 169] width 75 height 40
click at [389, 189] on td "aputerbaugh@imagendentalpartners.com" at bounding box center [403, 209] width 75 height 40
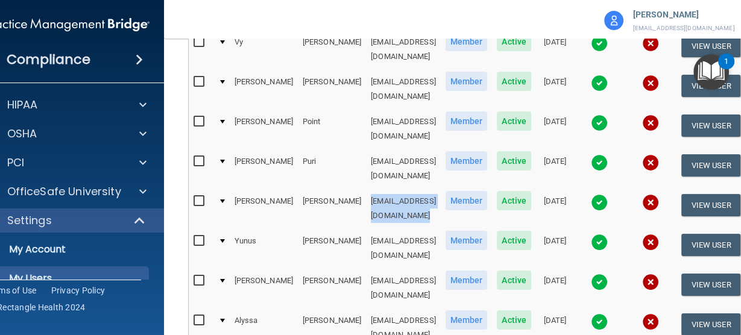
click at [389, 189] on td "aputerbaugh@imagendentalpartners.com" at bounding box center [403, 209] width 75 height 40
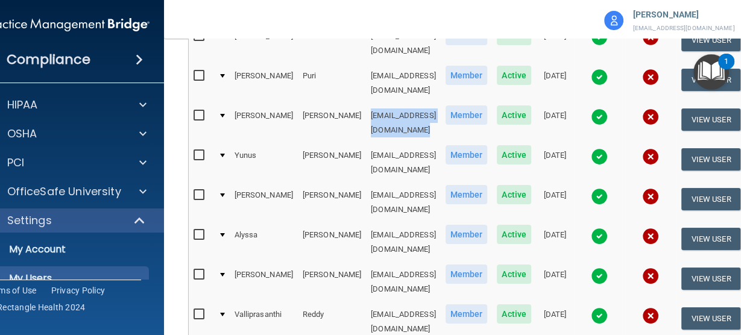
scroll to position [435, 0]
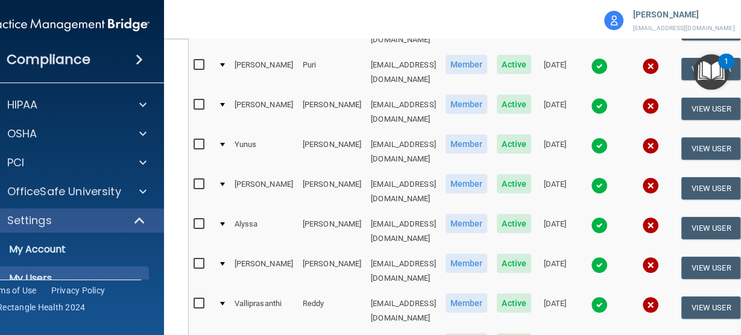
click at [366, 132] on td "yrahman@imagendentalpartners.com" at bounding box center [403, 152] width 75 height 40
click at [384, 172] on td "bramos@imagendentalpartners.com" at bounding box center [403, 192] width 75 height 40
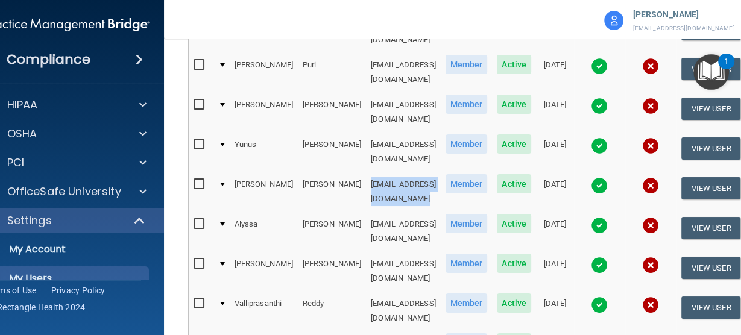
click at [384, 172] on td "bramos@imagendentalpartners.com" at bounding box center [403, 192] width 75 height 40
click at [381, 212] on td "aranney@imagendentalpartners.com" at bounding box center [403, 232] width 75 height 40
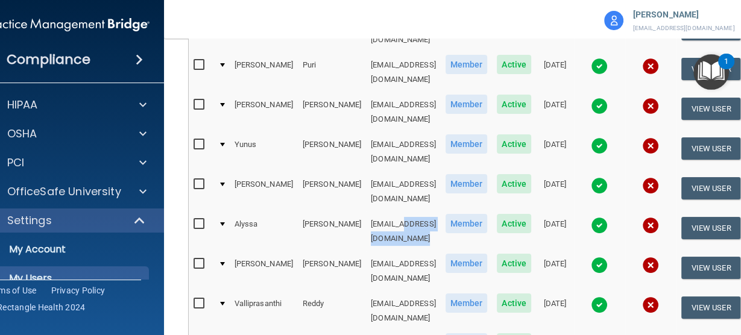
click at [381, 212] on td "aranney@imagendentalpartners.com" at bounding box center [403, 232] width 75 height 40
click at [380, 212] on td "aranney@imagendentalpartners.com" at bounding box center [403, 232] width 75 height 40
click at [401, 251] on td "rray@imagendentalpartners.com" at bounding box center [403, 271] width 75 height 40
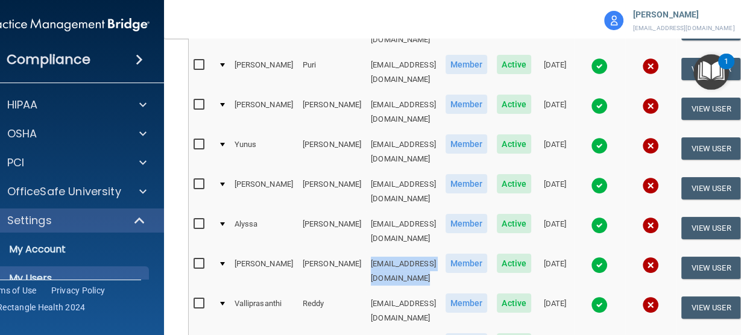
click at [401, 251] on td "rray@imagendentalpartners.com" at bounding box center [403, 271] width 75 height 40
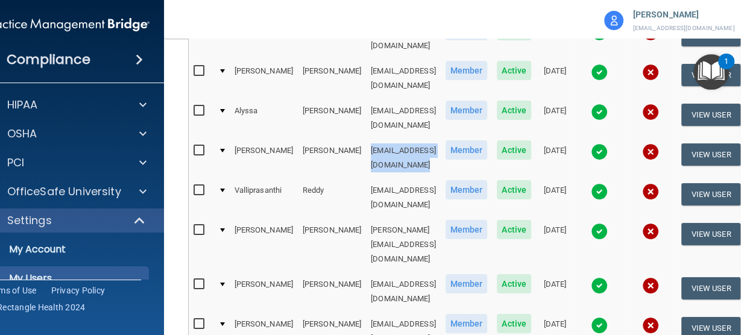
scroll to position [532, 0]
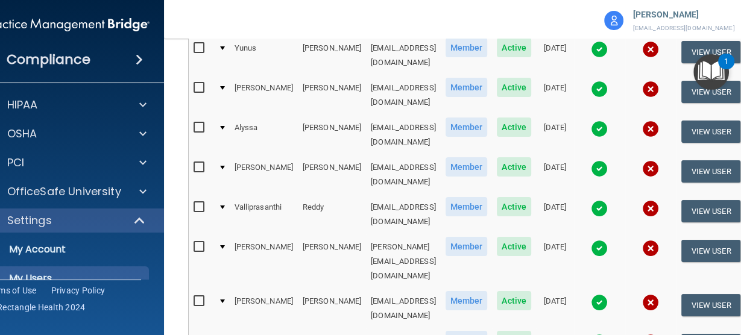
click at [386, 195] on td "vreddy@imagendentalpartners.com" at bounding box center [403, 215] width 75 height 40
click at [366, 234] on td "arichardson@imagendentalpartners.com" at bounding box center [403, 261] width 75 height 54
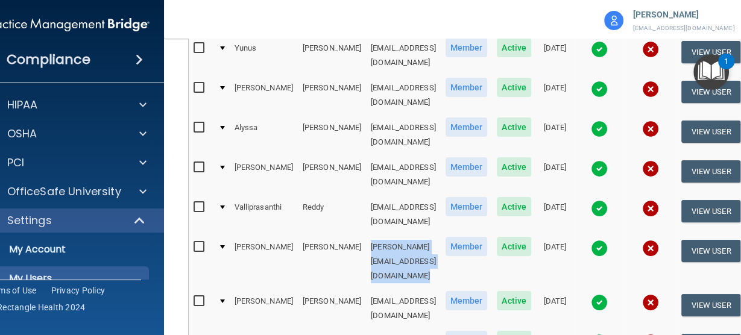
click at [366, 234] on td "arichardson@imagendentalpartners.com" at bounding box center [403, 261] width 75 height 54
drag, startPoint x: 365, startPoint y: 146, endPoint x: 664, endPoint y: 152, distance: 299.6
click at [657, 234] on td at bounding box center [650, 261] width 51 height 54
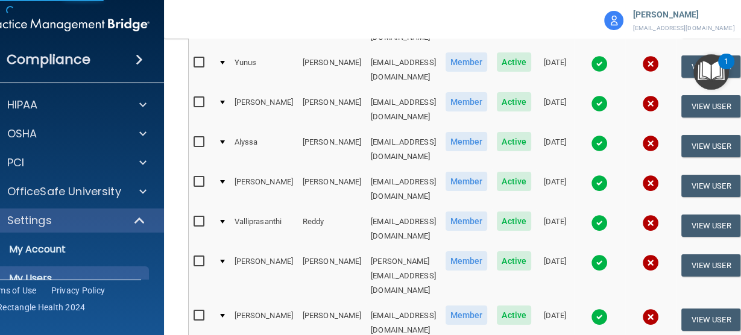
click at [659, 254] on img at bounding box center [650, 262] width 17 height 17
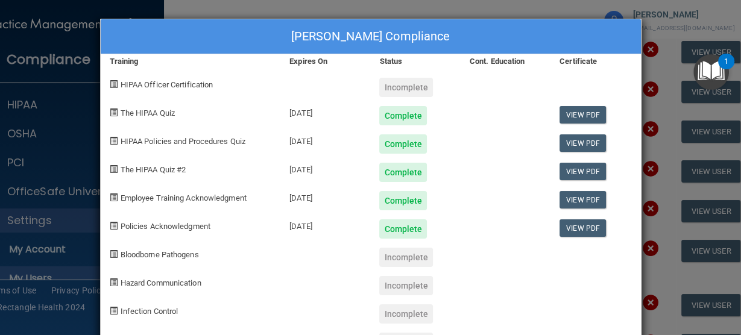
click at [642, 115] on div "Ann Richardson's Compliance Training Expires On Status Cont. Education Certific…" at bounding box center [370, 167] width 741 height 335
click at [665, 155] on div "Ann Richardson's Compliance Training Expires On Status Cont. Education Certific…" at bounding box center [370, 167] width 741 height 335
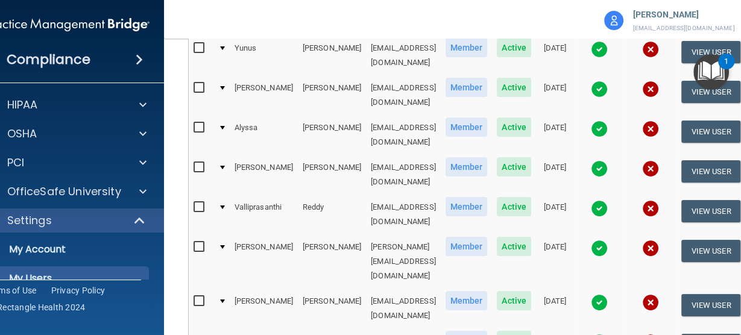
click at [366, 234] on td "arichardson@imagendentalpartners.com" at bounding box center [403, 261] width 75 height 54
click at [409, 289] on td "eroberts@imagendentalpartners.com" at bounding box center [403, 309] width 75 height 40
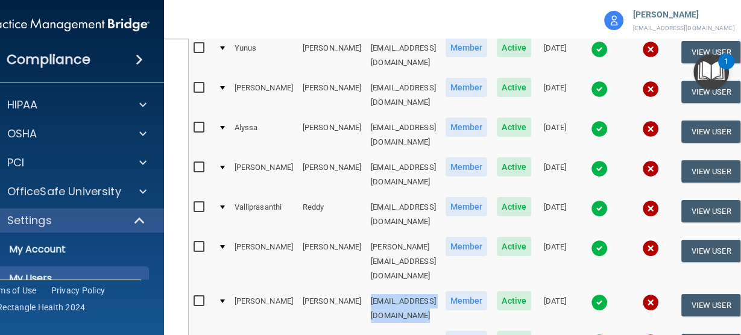
click at [409, 289] on td "eroberts@imagendentalpartners.com" at bounding box center [403, 309] width 75 height 40
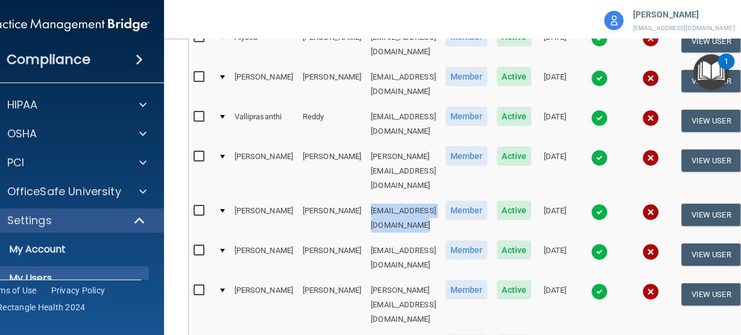
scroll to position [628, 0]
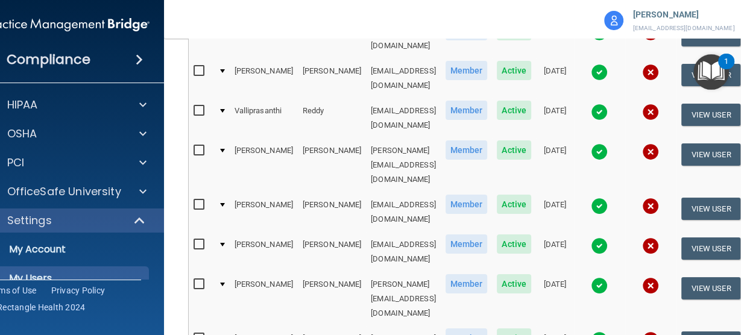
click at [395, 232] on td "arohn@imagendentalpartners.com" at bounding box center [403, 252] width 75 height 40
click at [416, 272] on td "troth@imagendentalpartners.com" at bounding box center [403, 299] width 75 height 54
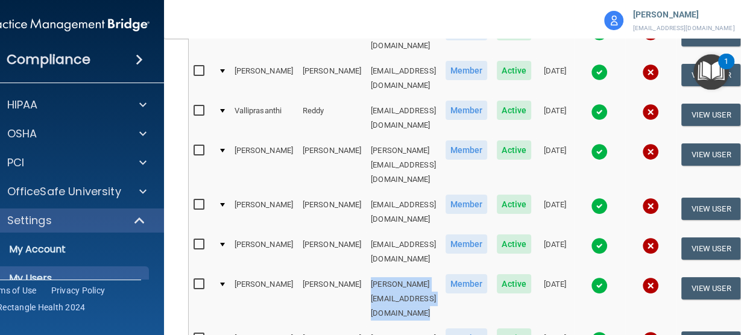
click at [416, 272] on td "troth@imagendentalpartners.com" at bounding box center [403, 299] width 75 height 54
click at [659, 277] on img at bounding box center [650, 285] width 17 height 17
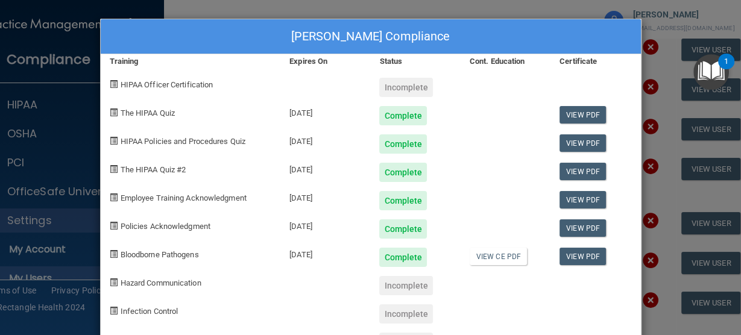
click at [663, 315] on div "Tracy Roth's Compliance Training Expires On Status Cont. Education Certificate …" at bounding box center [370, 167] width 741 height 335
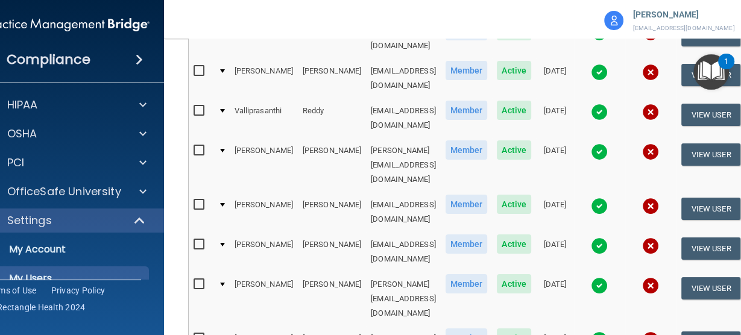
click at [377, 272] on td "troth@imagendentalpartners.com" at bounding box center [403, 299] width 75 height 54
click at [376, 272] on td "troth@imagendentalpartners.com" at bounding box center [403, 299] width 75 height 54
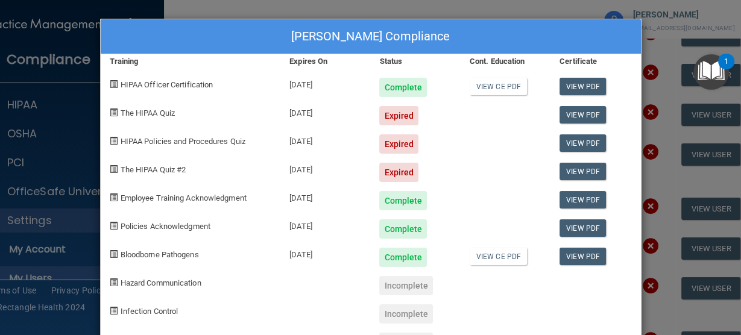
click at [656, 279] on div "Erika Schonfeld's Compliance Training Expires On Status Cont. Education Certifi…" at bounding box center [370, 167] width 741 height 335
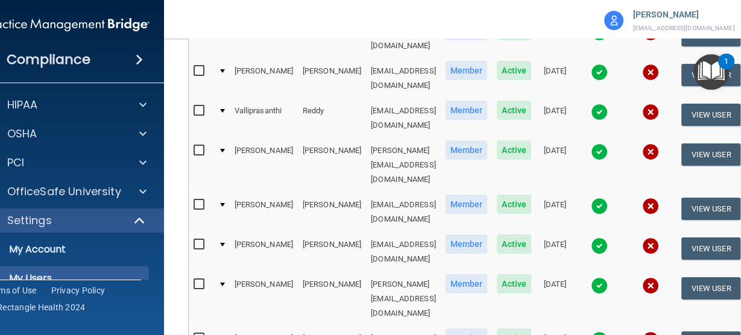
select select "20"
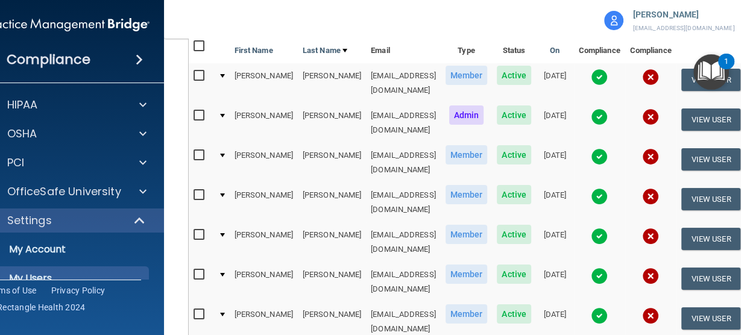
scroll to position [49, 0]
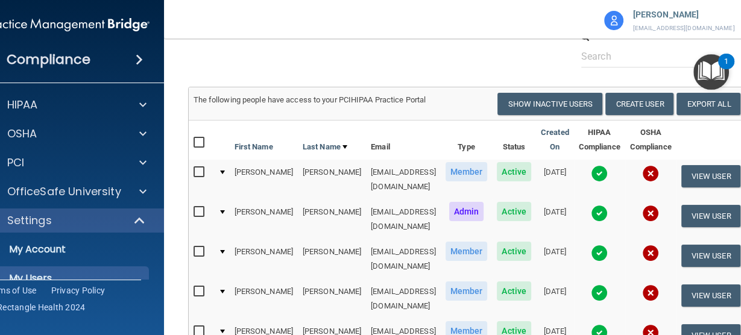
click at [366, 168] on td "aschroeder@imagendentalpartners.com" at bounding box center [403, 180] width 75 height 40
click at [366, 206] on td "2nsingh@imagendentalpartners.com" at bounding box center [403, 219] width 75 height 40
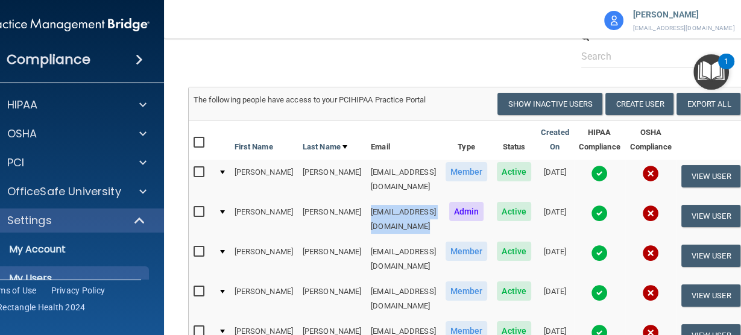
click at [366, 206] on td "2nsingh@imagendentalpartners.com" at bounding box center [403, 219] width 75 height 40
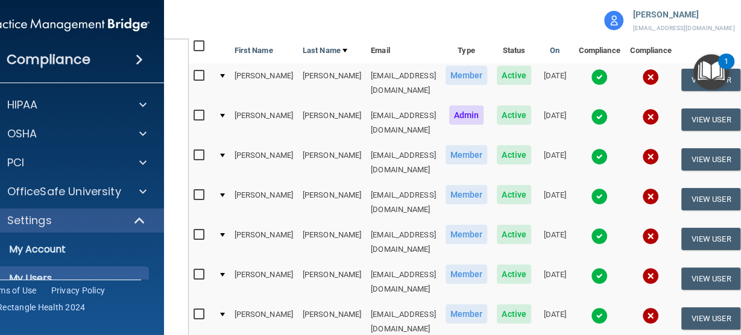
click at [366, 143] on td "gsmith@imagendentalpartners.com" at bounding box center [403, 163] width 75 height 40
click at [659, 148] on img at bounding box center [650, 156] width 17 height 17
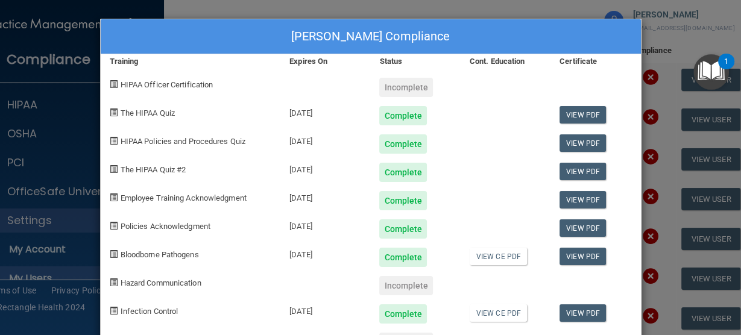
click at [527, 11] on div "Gretchen Smith's Compliance Training Expires On Status Cont. Education Certific…" at bounding box center [370, 167] width 741 height 335
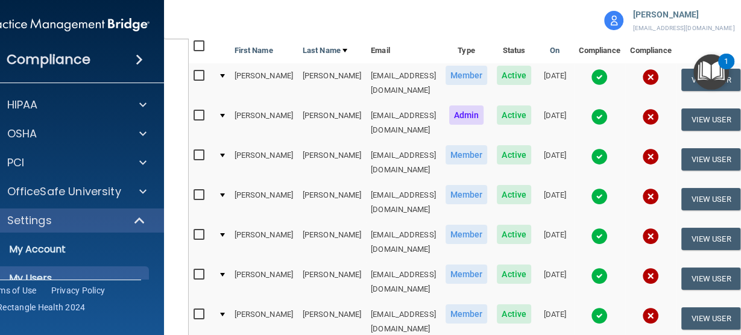
click at [367, 183] on td "jsmith@imagendentalpartners.com" at bounding box center [403, 203] width 75 height 40
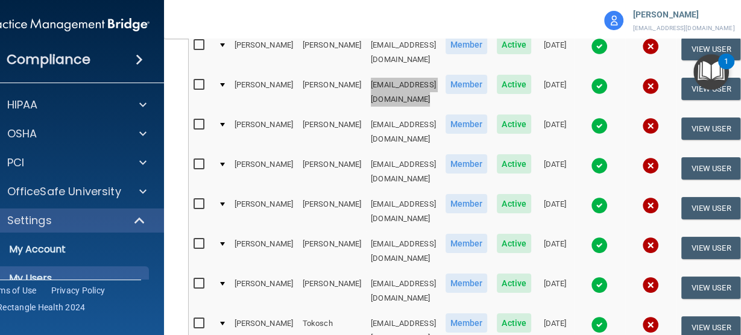
scroll to position [208, 0]
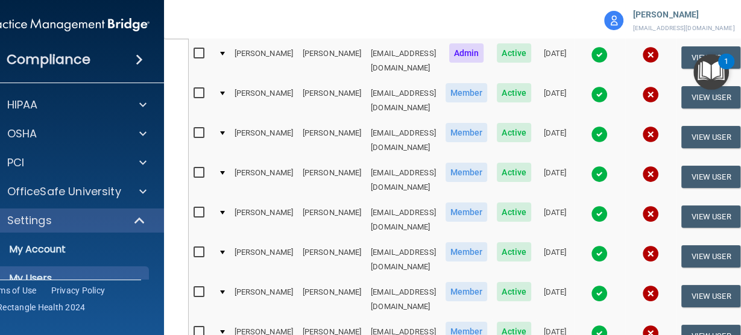
click at [366, 160] on td "msmith@imagendentalpartners.com" at bounding box center [403, 180] width 75 height 40
click at [394, 200] on td "mstankiewicz@imagendentalpartners.com" at bounding box center [403, 220] width 75 height 40
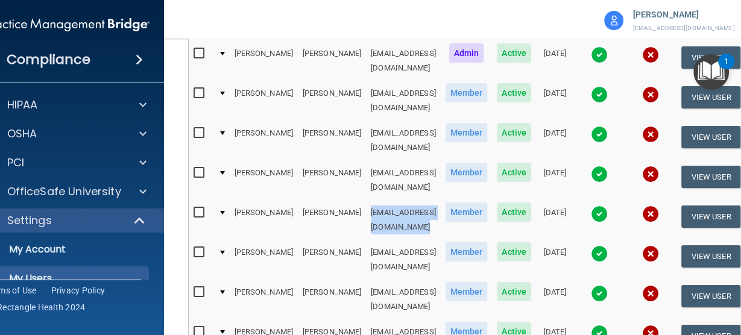
click at [394, 200] on td "mstankiewicz@imagendentalpartners.com" at bounding box center [403, 220] width 75 height 40
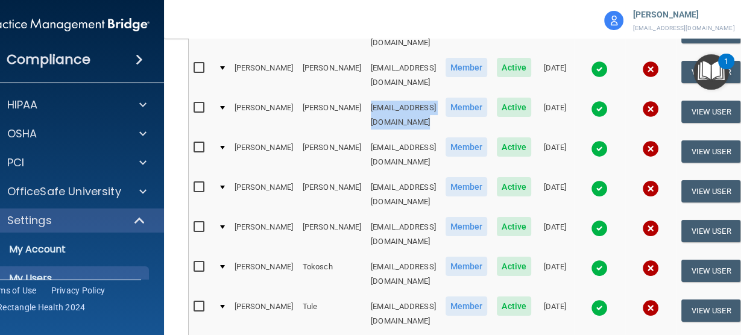
scroll to position [256, 0]
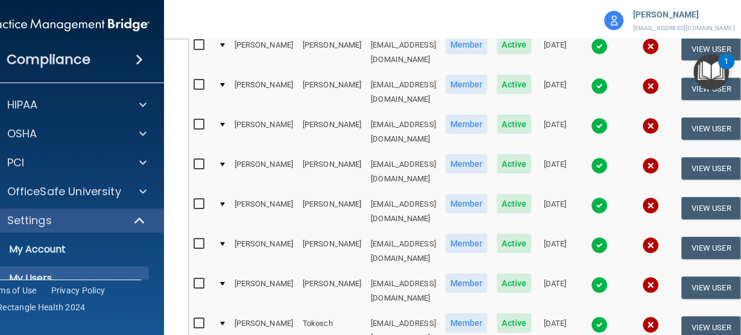
click at [410, 192] on td "hsteadman@imagendentalpartners.com" at bounding box center [403, 212] width 75 height 40
click at [376, 231] on td "dsullivan@imagendentalpartners.com" at bounding box center [403, 251] width 75 height 40
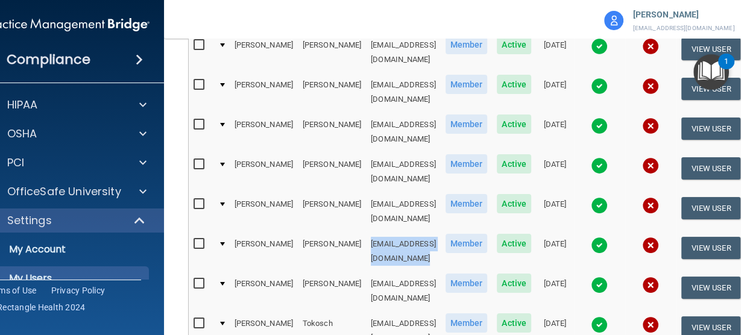
click at [376, 231] on td "dsullivan@imagendentalpartners.com" at bounding box center [403, 251] width 75 height 40
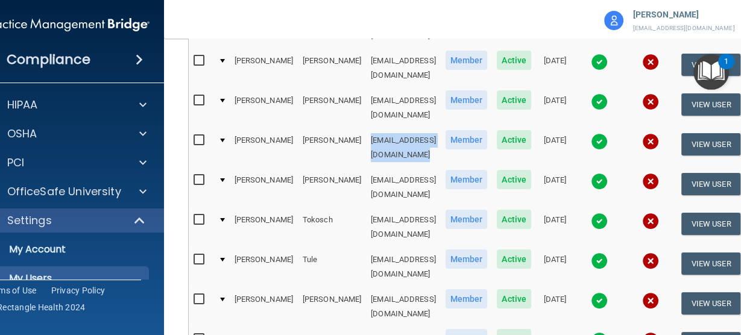
scroll to position [401, 0]
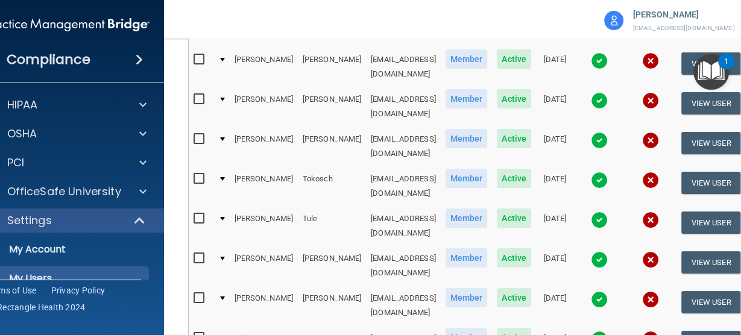
click at [387, 127] on td "mtheis@imagendentalpartners.com" at bounding box center [403, 147] width 75 height 40
click at [394, 166] on td "ltokosch@imagendentalpartners.com" at bounding box center [403, 186] width 75 height 40
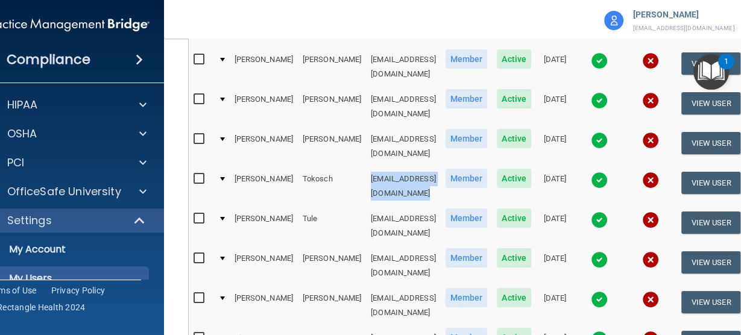
click at [394, 166] on td "ltokosch@imagendentalpartners.com" at bounding box center [403, 186] width 75 height 40
click at [659, 172] on img at bounding box center [650, 180] width 17 height 17
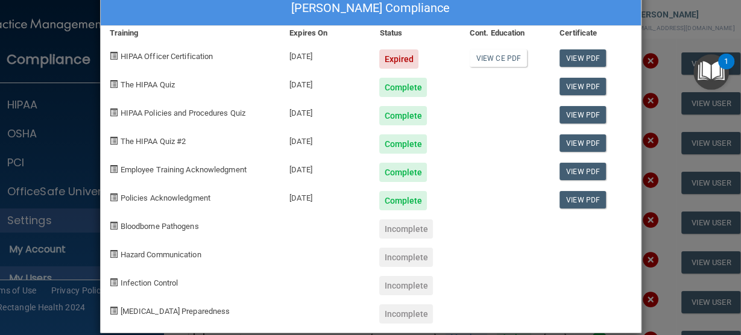
scroll to position [43, 0]
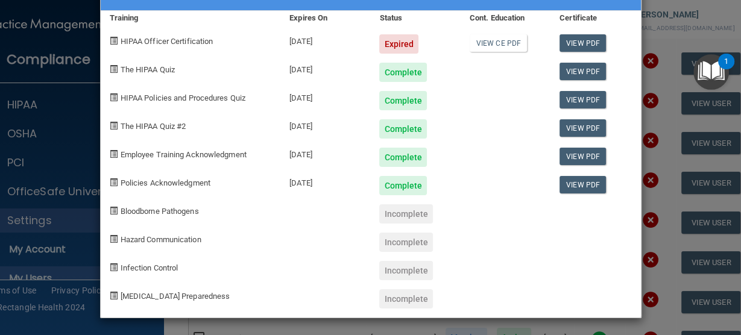
click at [646, 247] on div "Louise Tokosch's Compliance Training Expires On Status Cont. Education Certific…" at bounding box center [370, 167] width 741 height 335
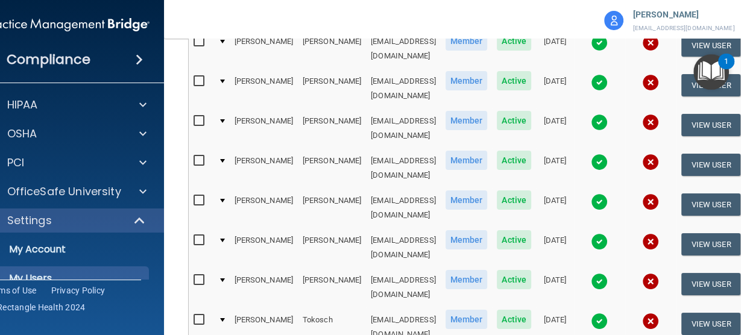
scroll to position [256, 0]
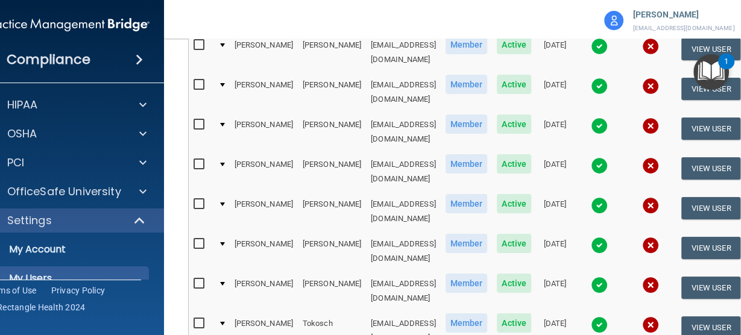
click at [659, 197] on img at bounding box center [650, 205] width 17 height 17
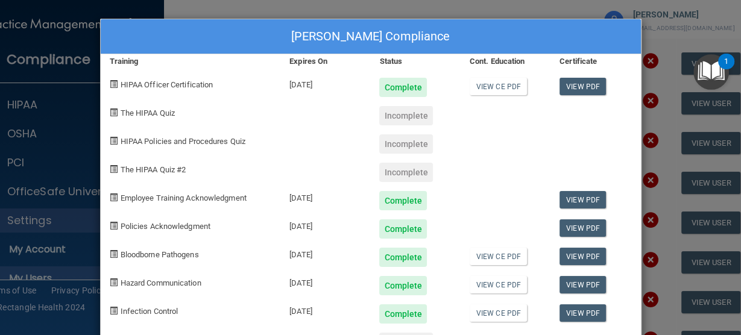
click at [642, 193] on div "Haley Steadman's Compliance Training Expires On Status Cont. Education Certific…" at bounding box center [370, 167] width 741 height 335
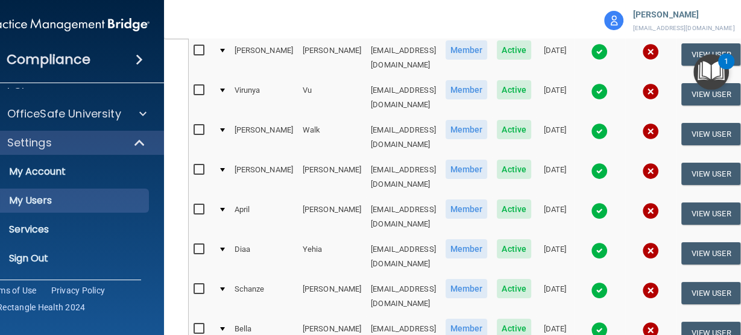
scroll to position [675, 0]
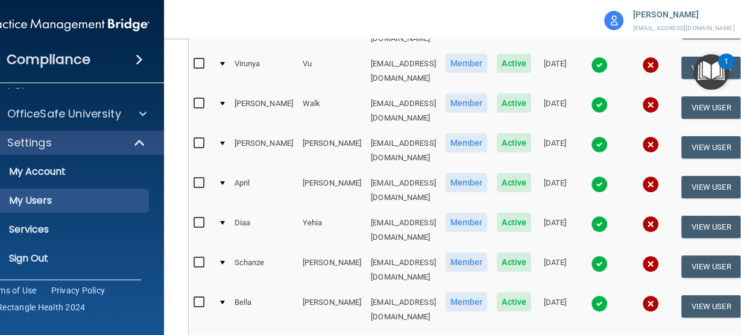
select select "140"
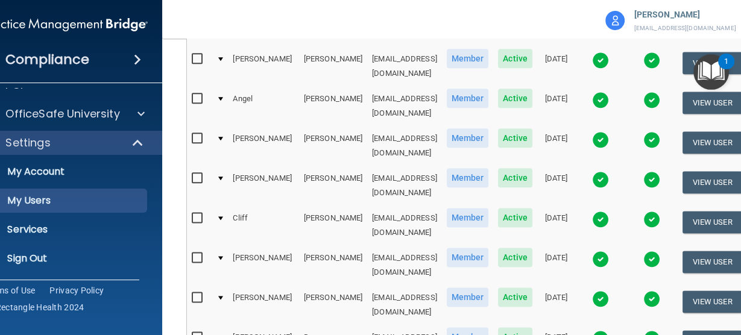
scroll to position [1398, 0]
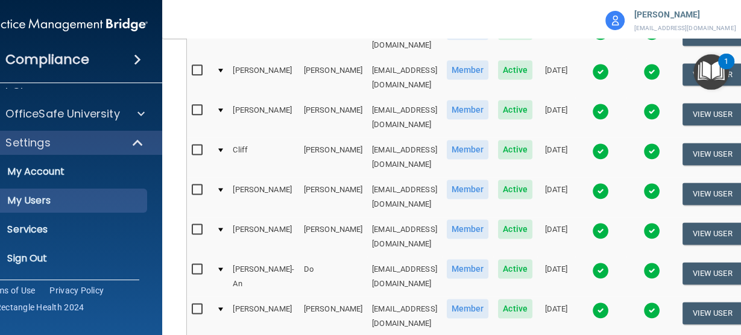
copy td "[EMAIL_ADDRESS][DOMAIN_NAME]"
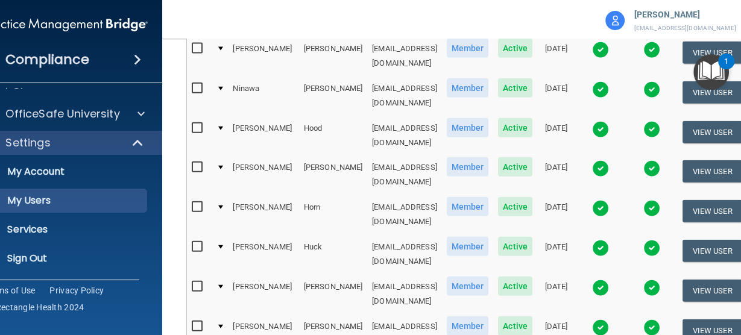
scroll to position [2459, 0]
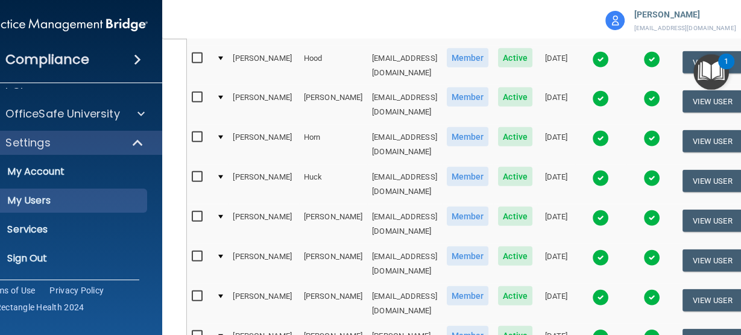
copy td "mlasky@imagendentalpartners.com"
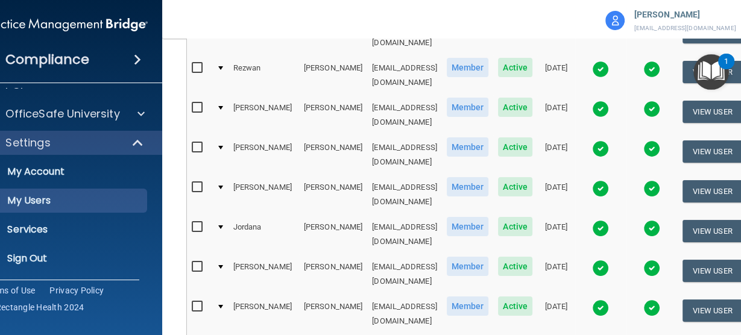
scroll to position [3375, 0]
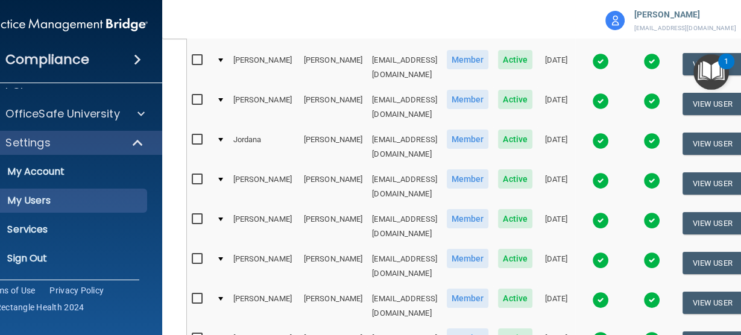
copy td "dperrin@imagendentalpartners.com"
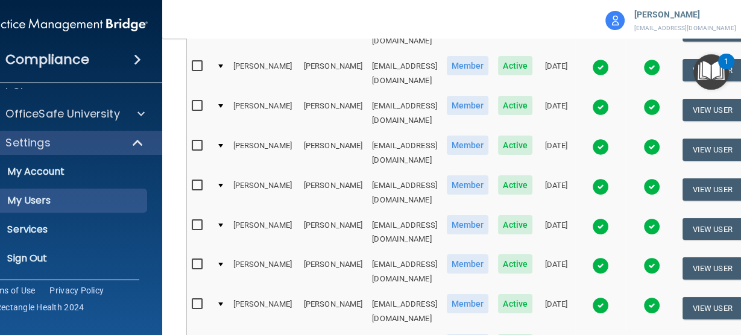
scroll to position [3519, 0]
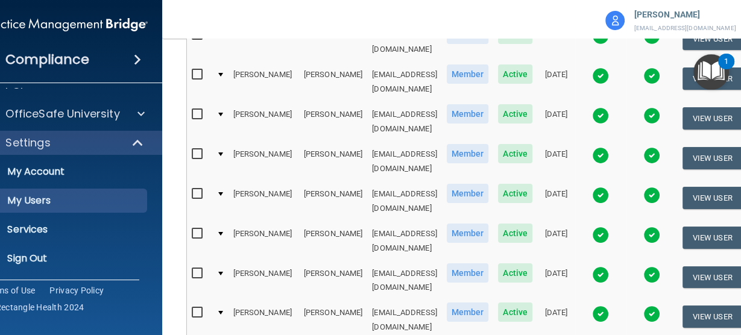
copy td "vpham@imagendentalpartners.com"
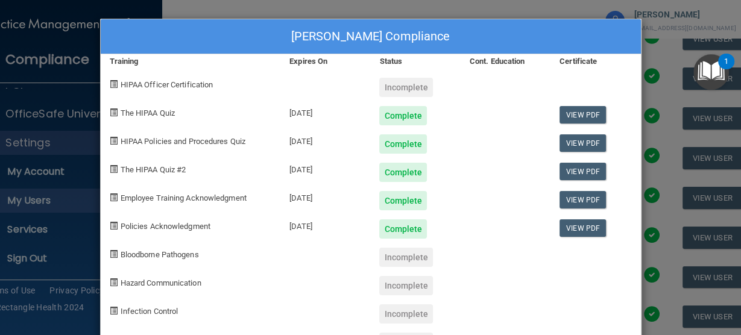
click at [672, 214] on div "Vy Pham's Compliance Training Expires On Status Cont. Education Certificate HIP…" at bounding box center [370, 167] width 741 height 335
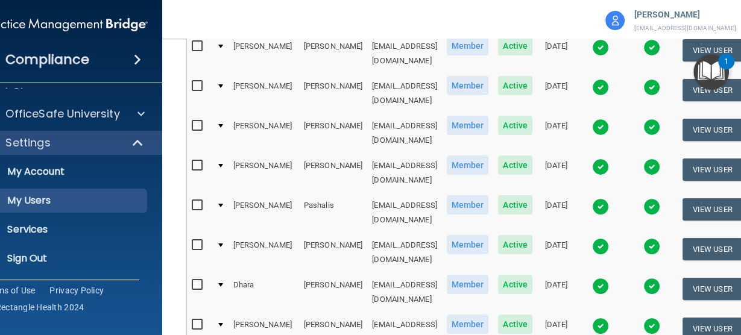
scroll to position [4146, 0]
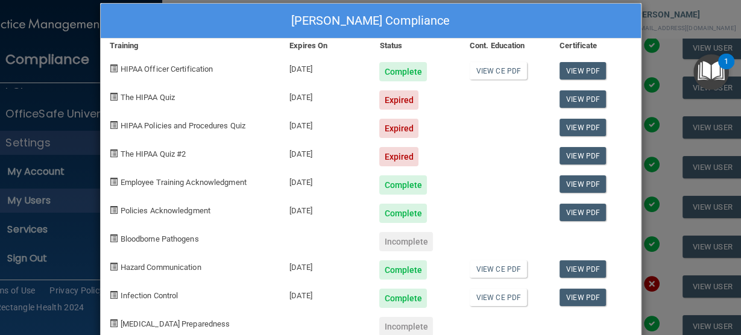
scroll to position [43, 0]
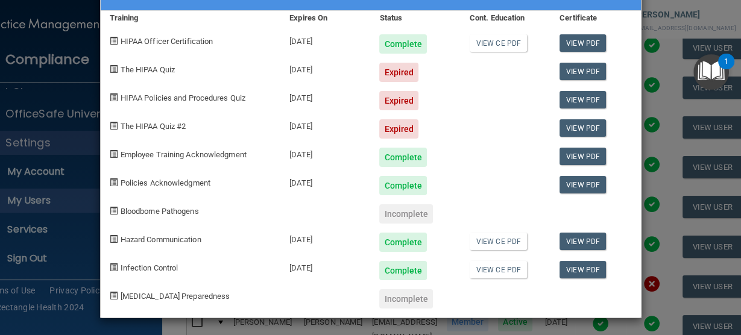
click at [444, 325] on div "Nilam Singh's Compliance Training Expires On Status Cont. Education Certificate…" at bounding box center [370, 167] width 741 height 335
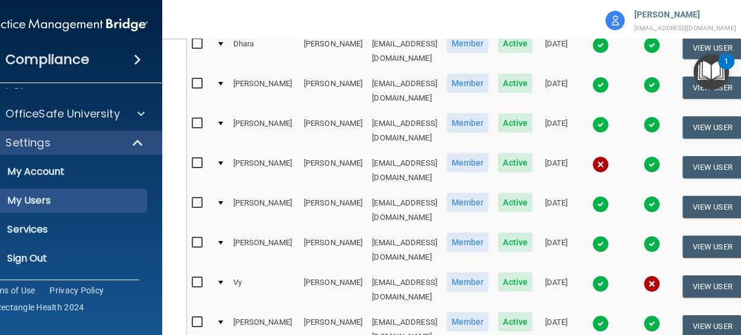
scroll to position [4291, 0]
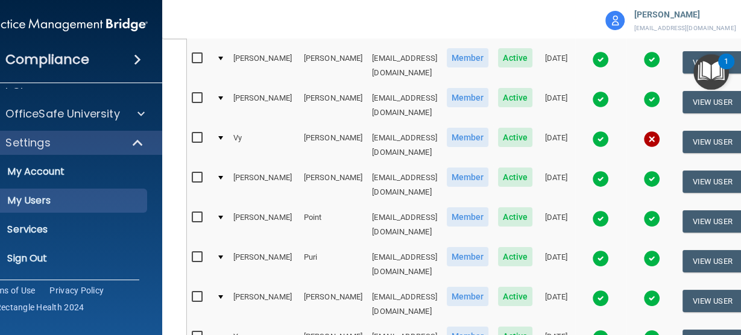
copy td "ltokosch@imagendentalpartners.com"
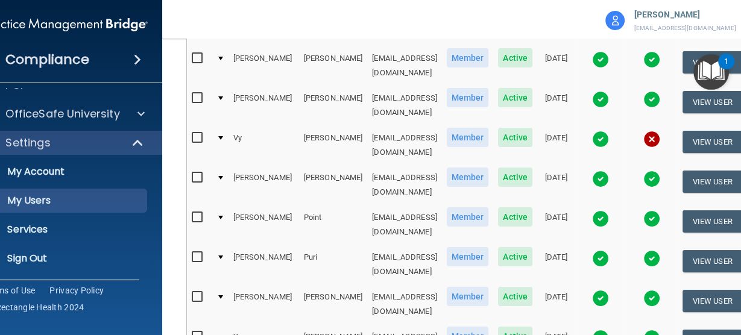
copy td "stule@imagendentalpartners.com"
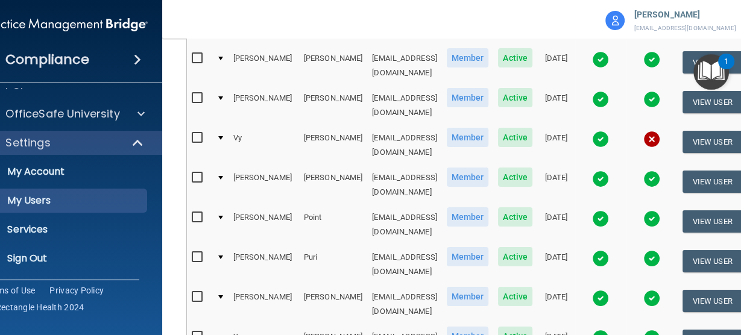
copy td "jvincent@imagendentalpartners.com"
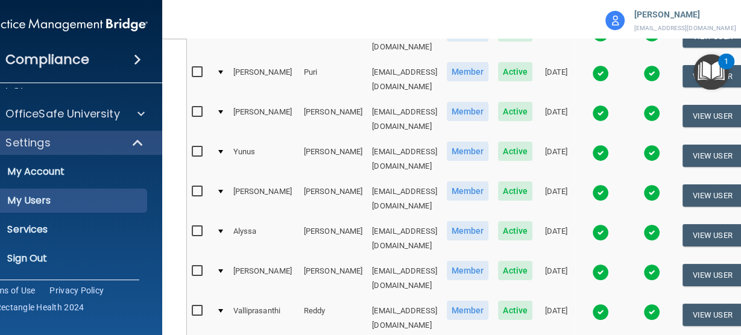
scroll to position [4483, 0]
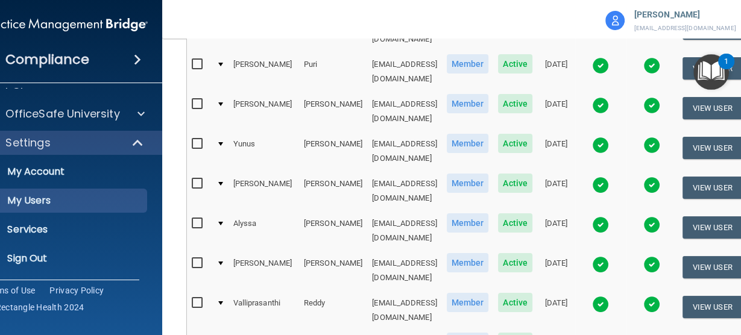
copy td "nvoelker@imagendentalpartners.com"
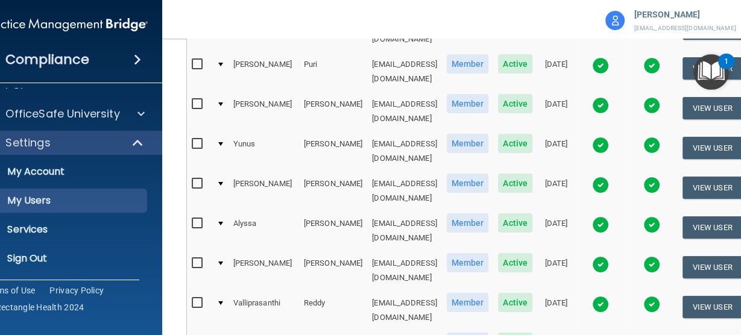
copy td "vvu@imagendentalpartners.com"
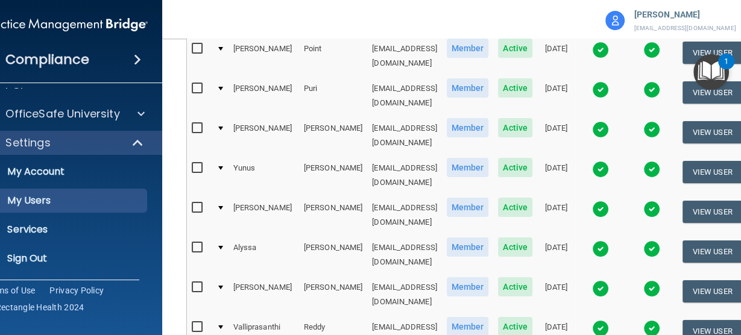
scroll to position [4476, 0]
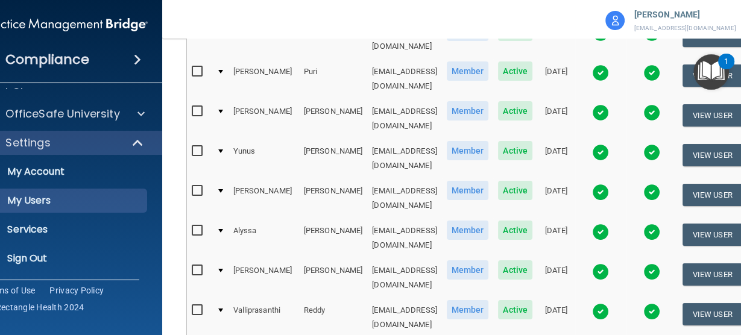
copy td "lwalk@imagendentalpartners.com"
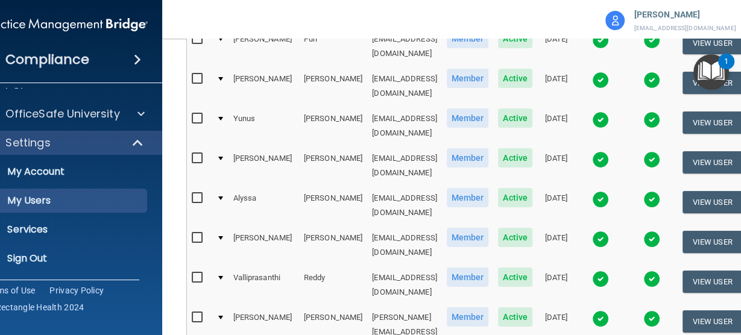
scroll to position [4524, 0]
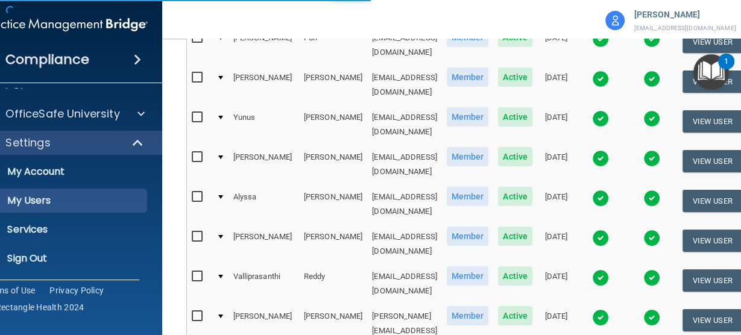
click at [688, 151] on body "Compliance HIPAA Documents and Policies Report an Incident Business Associates …" at bounding box center [370, 167] width 741 height 335
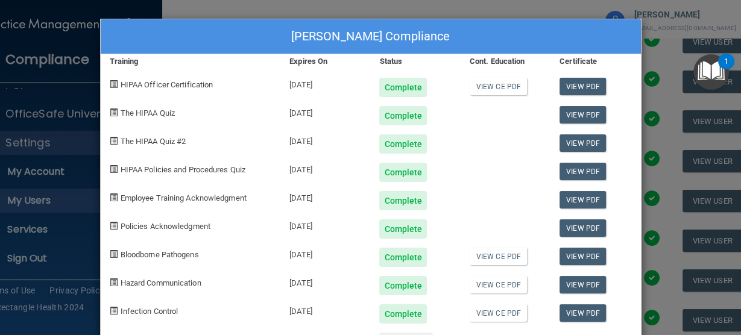
click at [657, 181] on div "James R. Westfall's Compliance Training Expires On Status Cont. Education Certi…" at bounding box center [370, 167] width 741 height 335
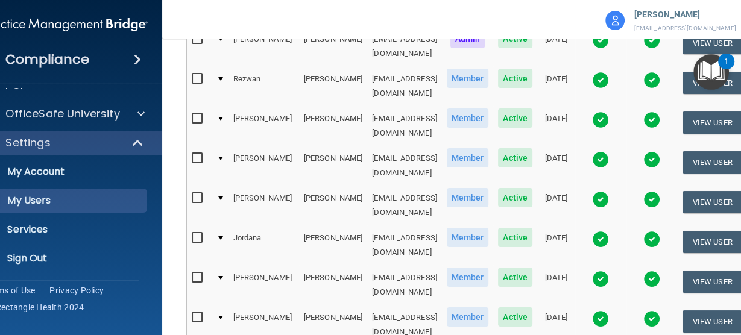
scroll to position [3271, 0]
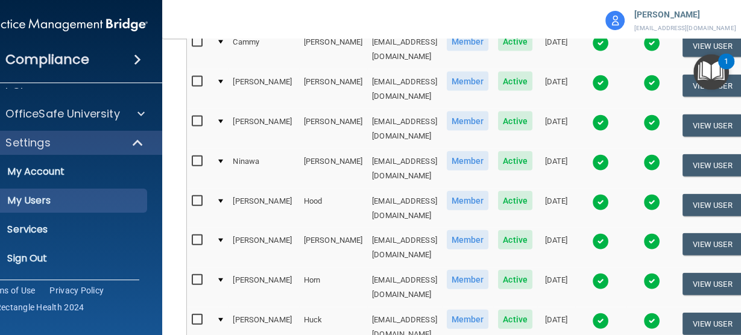
scroll to position [2355, 0]
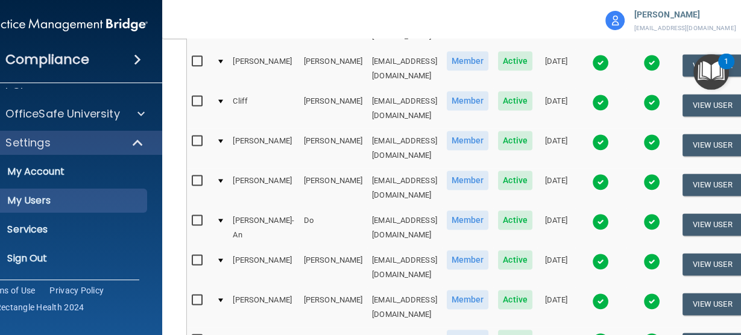
scroll to position [1543, 0]
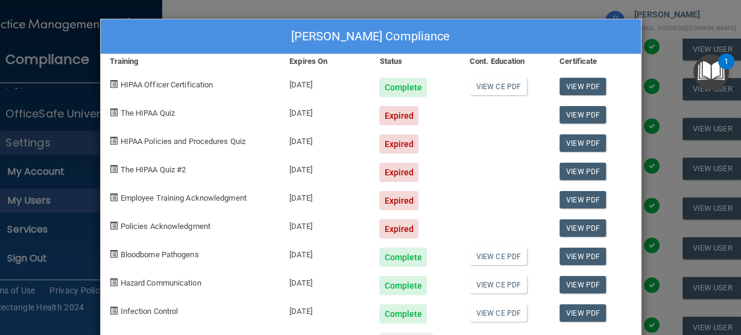
click at [645, 126] on div "[PERSON_NAME] Compliance Training Expires On Status Cont. Education Certificate…" at bounding box center [370, 167] width 741 height 335
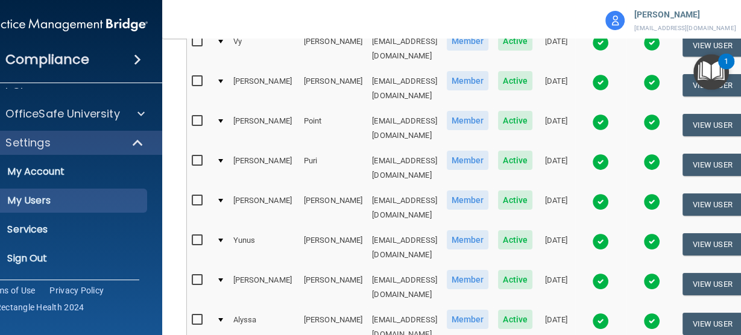
scroll to position [4621, 0]
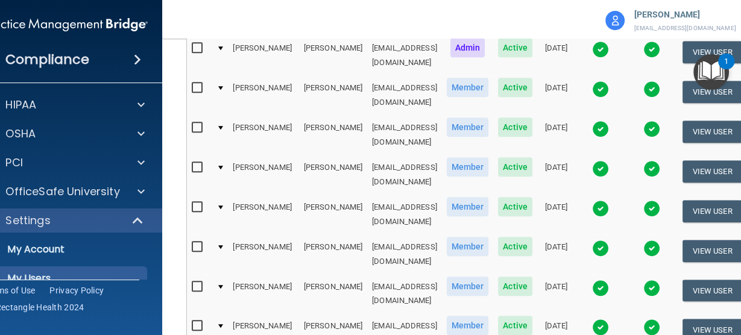
scroll to position [1061, 0]
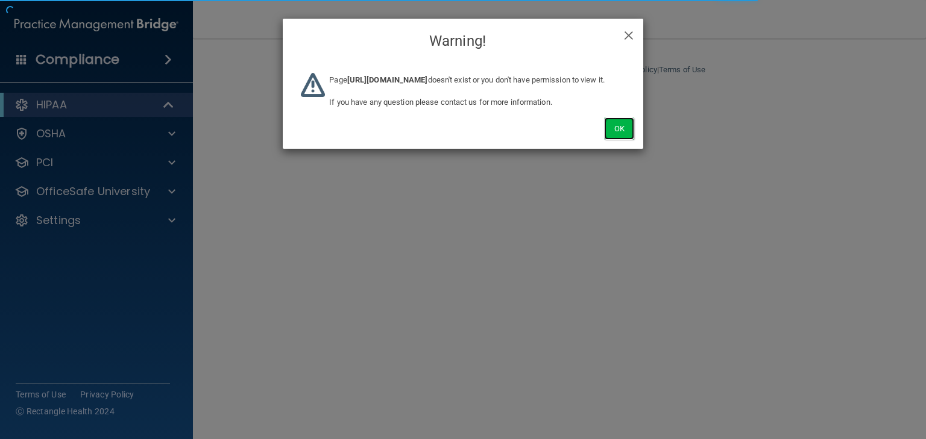
click at [627, 140] on button "Ok" at bounding box center [619, 129] width 30 height 22
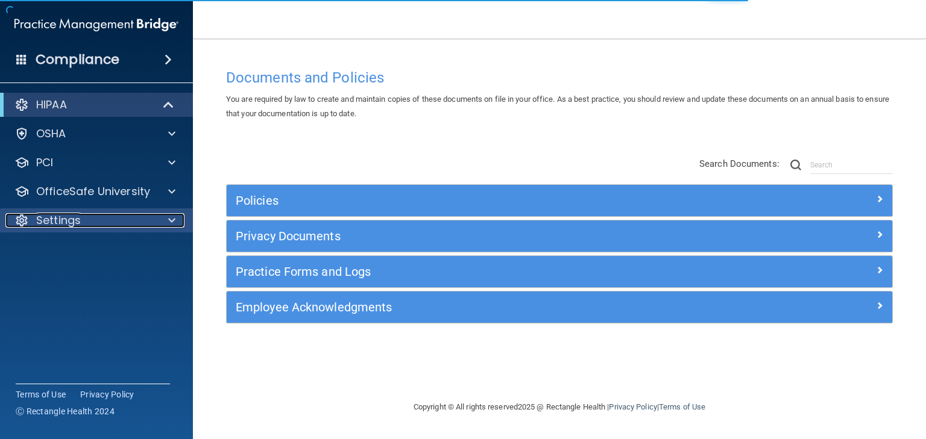
click at [158, 225] on div at bounding box center [170, 220] width 30 height 14
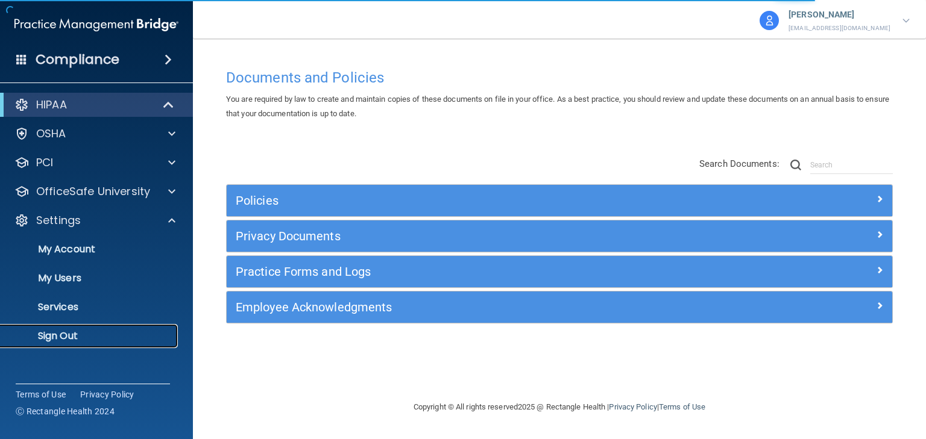
click at [139, 336] on p "Sign Out" at bounding box center [90, 336] width 165 height 12
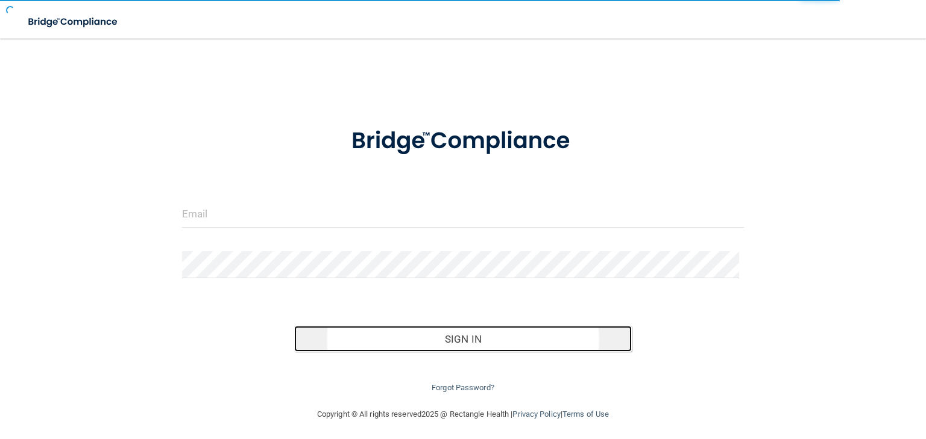
click at [324, 332] on button "Sign In" at bounding box center [462, 339] width 337 height 27
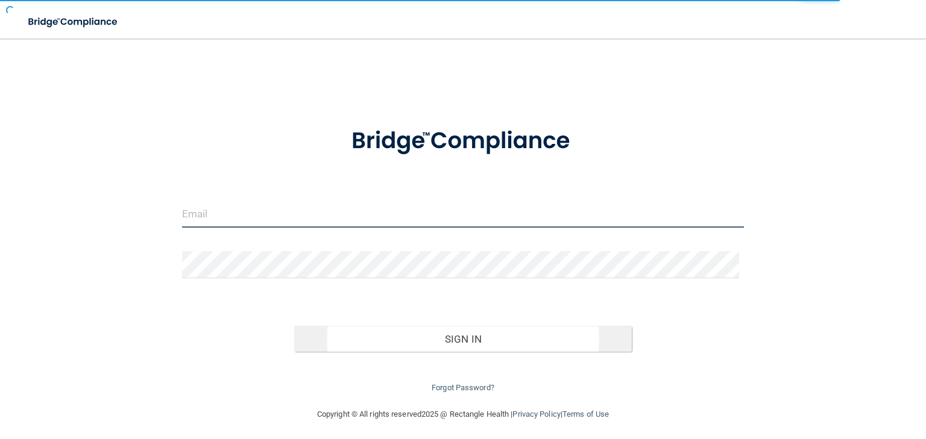
type input "[EMAIL_ADDRESS][DOMAIN_NAME]"
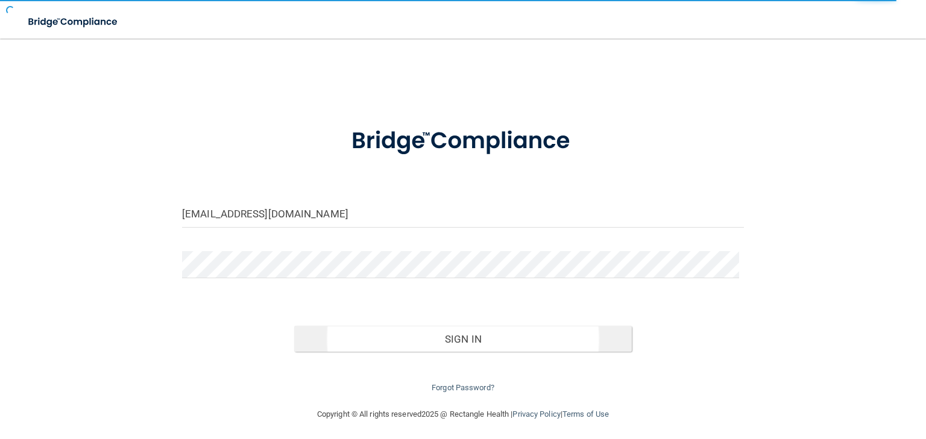
drag, startPoint x: 325, startPoint y: 359, endPoint x: 321, endPoint y: 348, distance: 11.6
click at [324, 359] on div "Forgot Password?" at bounding box center [463, 373] width 580 height 43
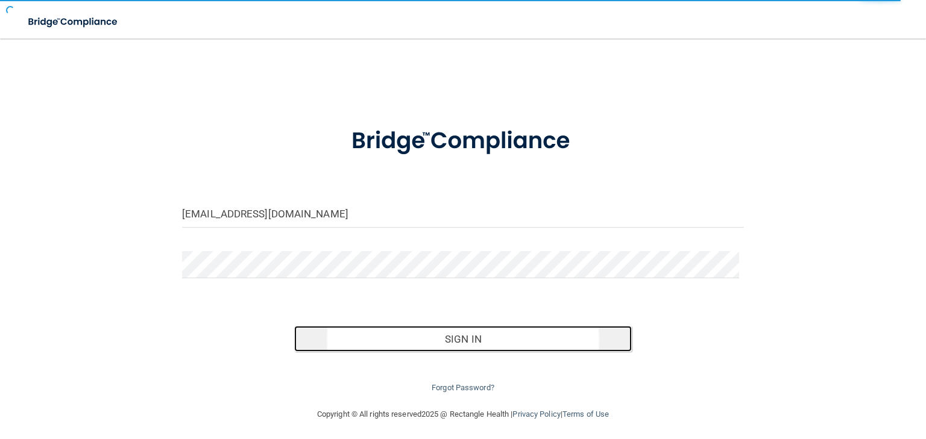
click at [321, 348] on button "Sign In" at bounding box center [462, 339] width 337 height 27
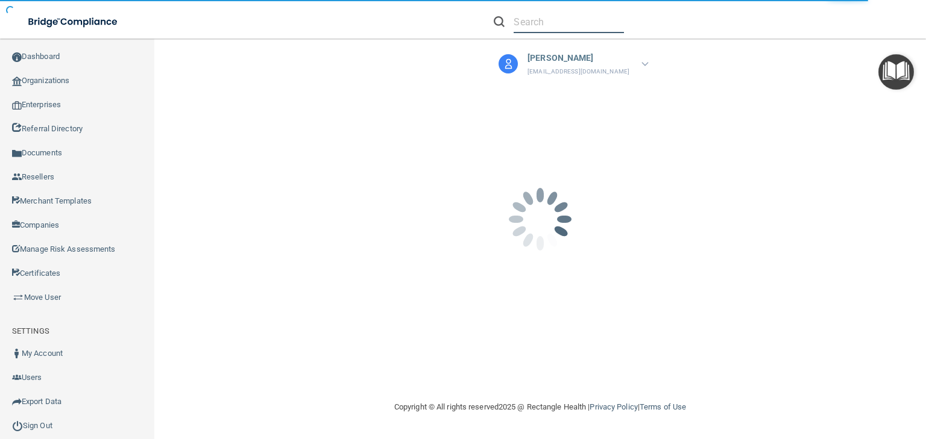
click at [521, 28] on input "text" at bounding box center [568, 22] width 110 height 22
paste input "[EMAIL_ADDRESS][DOMAIN_NAME]"
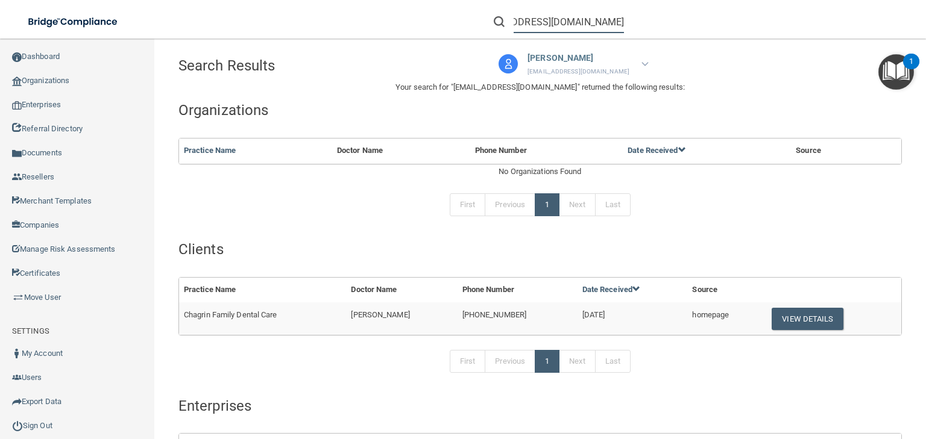
type input "[EMAIL_ADDRESS][DOMAIN_NAME]"
click at [470, 316] on span "[PHONE_NUMBER]" at bounding box center [494, 314] width 64 height 9
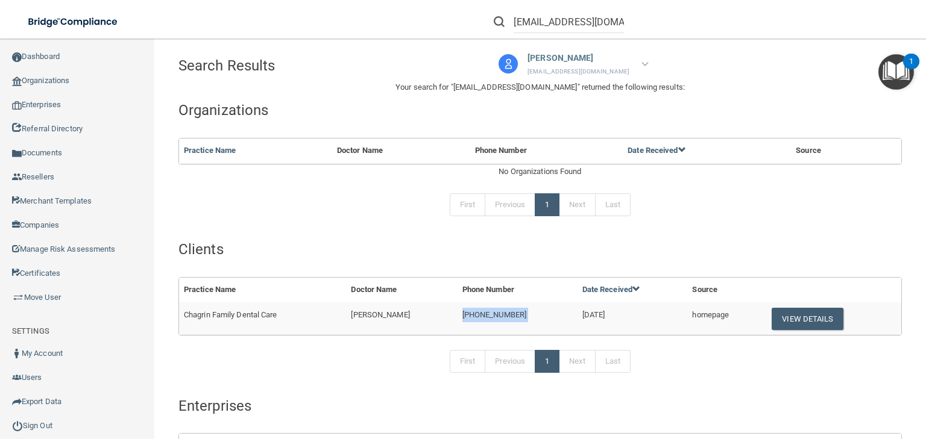
copy td "[PHONE_NUMBER]"
click at [789, 312] on button "View Details" at bounding box center [806, 319] width 71 height 22
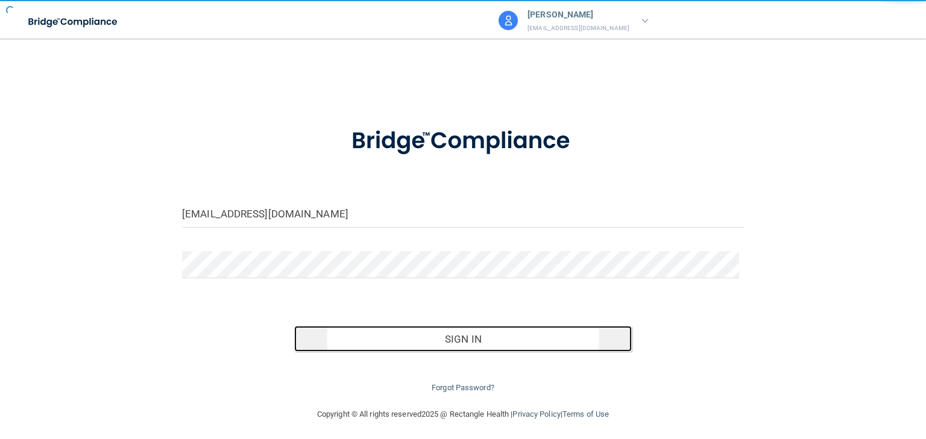
click at [501, 339] on button "Sign In" at bounding box center [462, 339] width 337 height 27
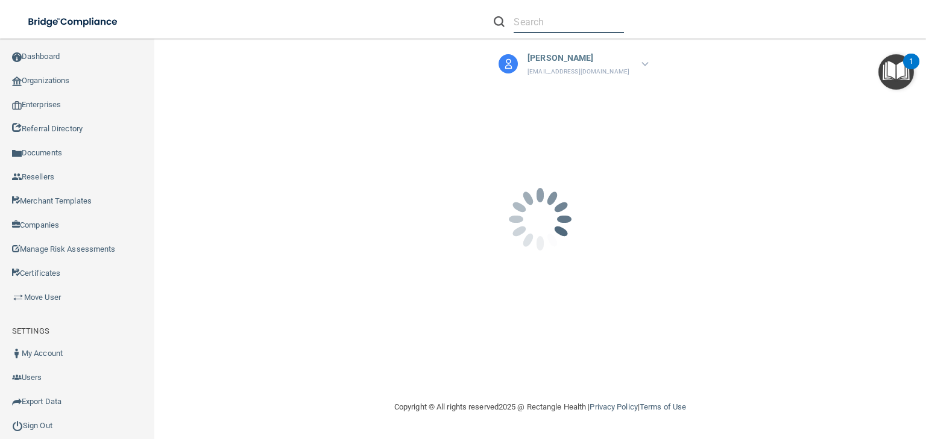
click at [545, 31] on input "text" at bounding box center [568, 22] width 110 height 22
paste input "[PHONE_NUMBER]"
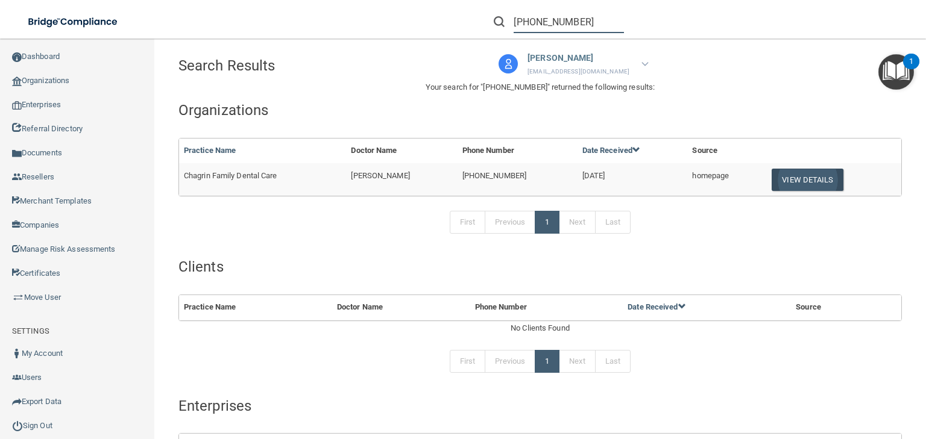
type input "[PHONE_NUMBER]"
click at [786, 180] on button "View Details" at bounding box center [806, 180] width 71 height 22
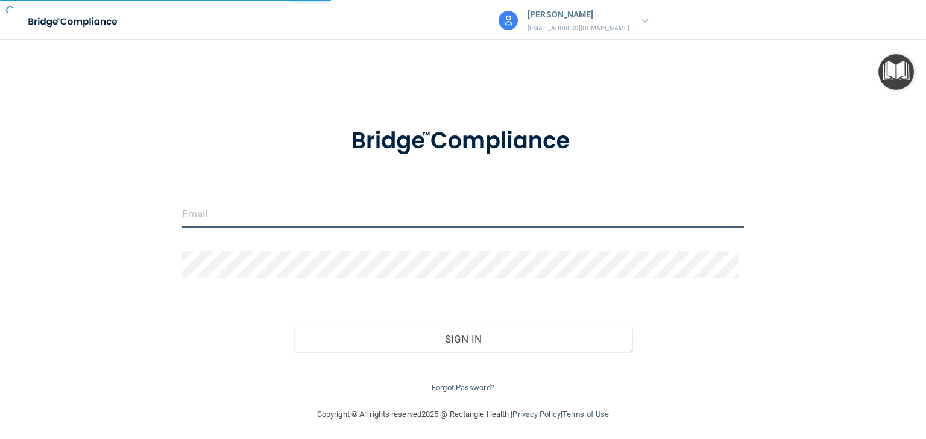
type input "[EMAIL_ADDRESS][DOMAIN_NAME]"
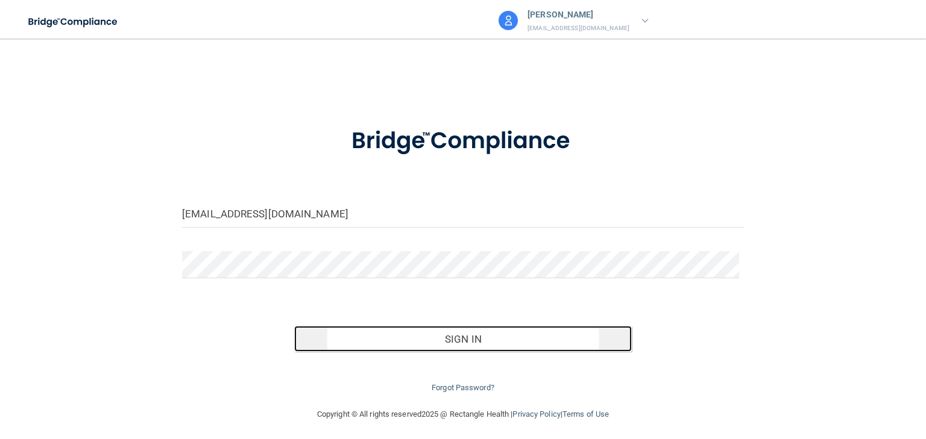
click at [335, 349] on button "Sign In" at bounding box center [462, 339] width 337 height 27
